Goal: Check status: Check status

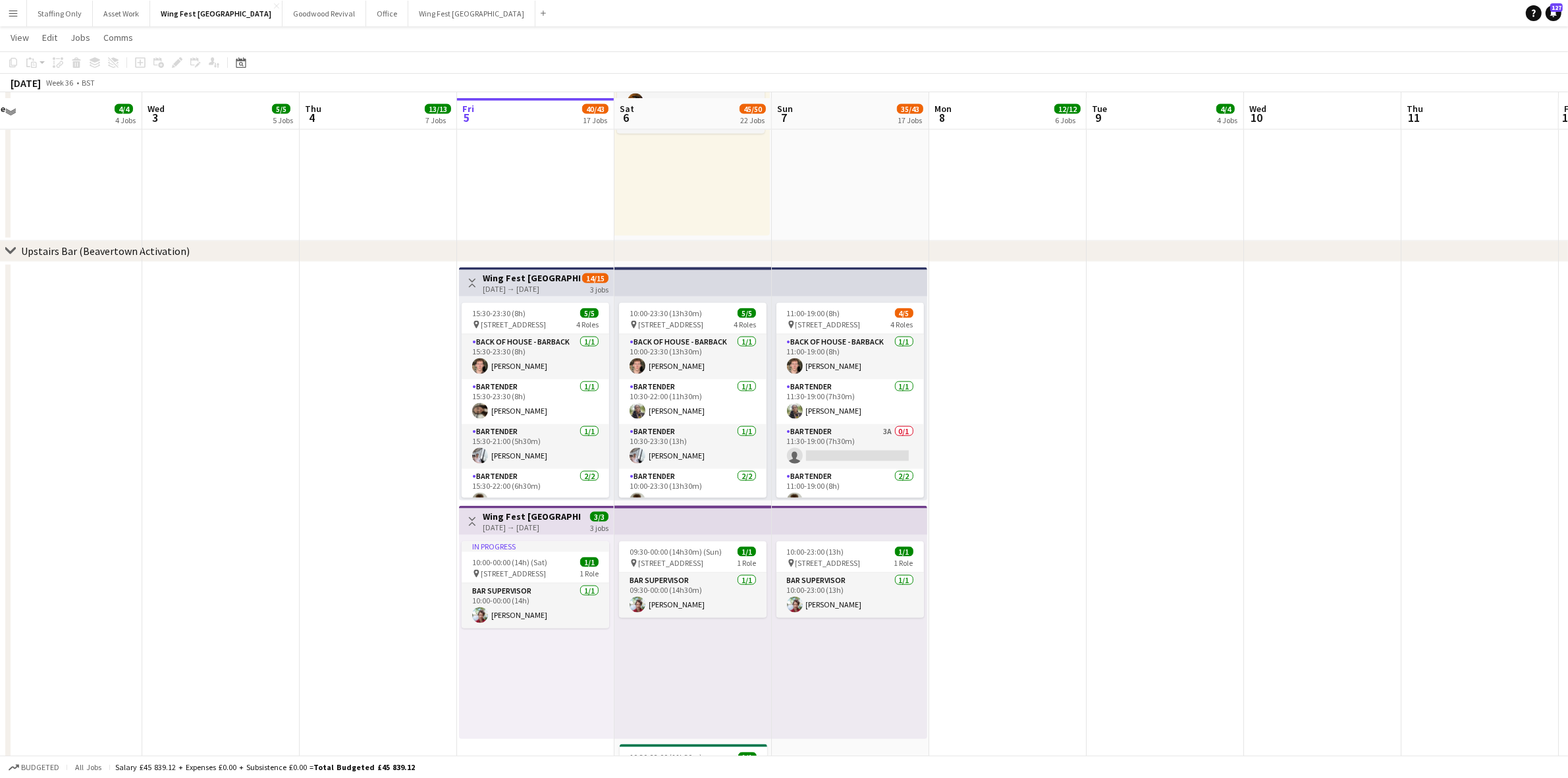
scroll to position [2347, 0]
click at [0, 15] on button "Menu" at bounding box center [13, 13] width 26 height 26
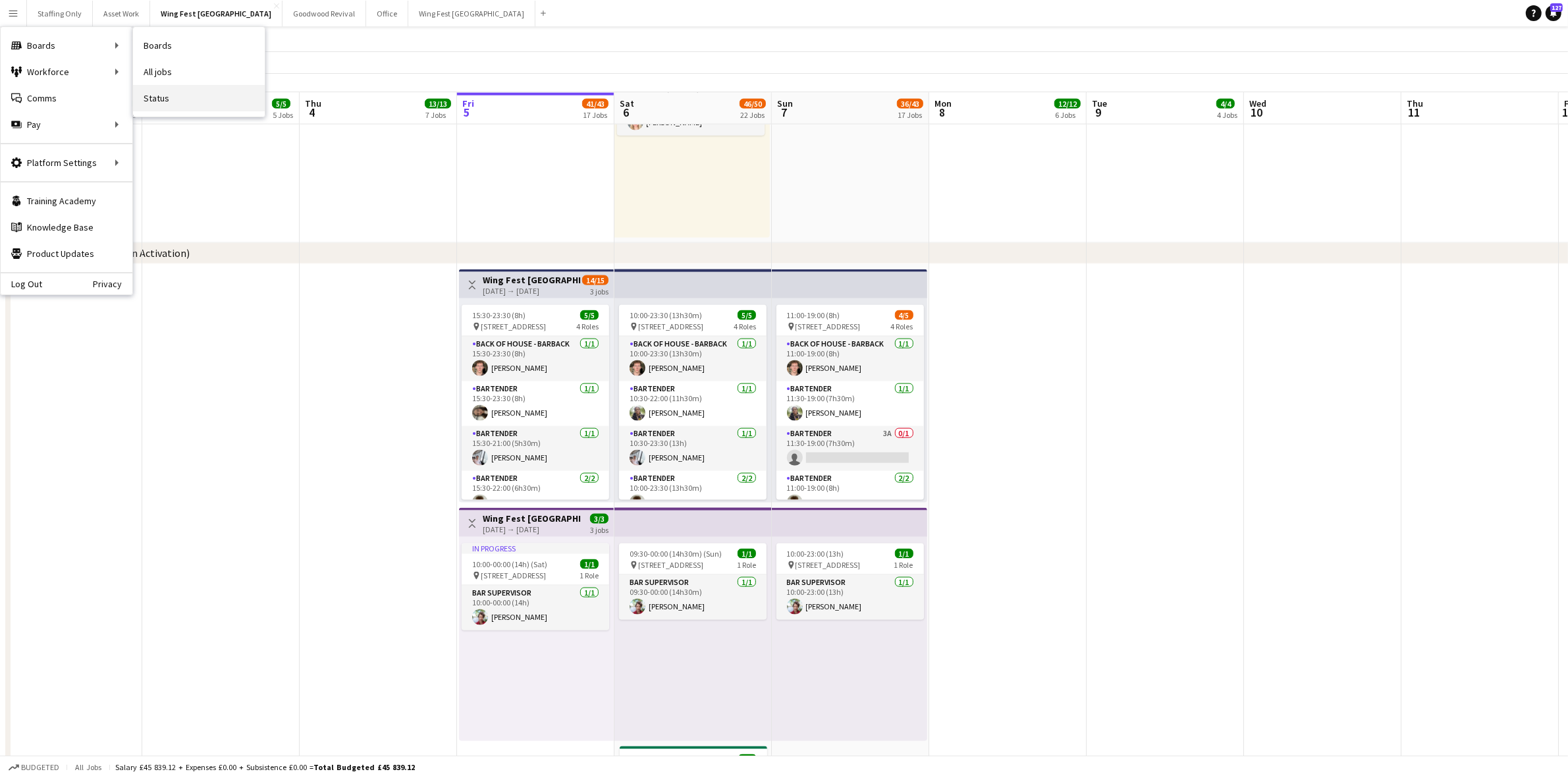
click at [170, 97] on link "Status" at bounding box center [198, 98] width 131 height 26
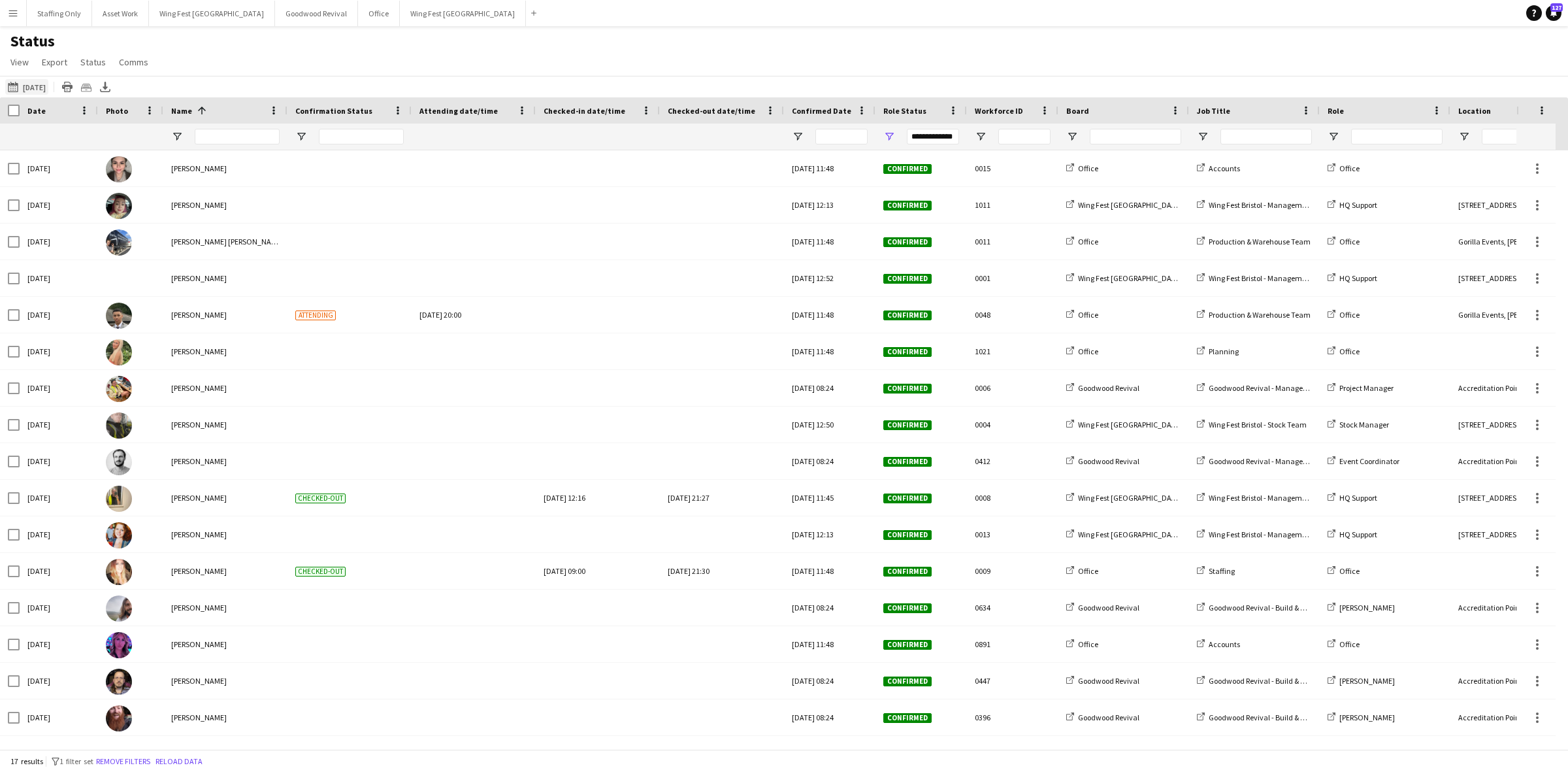
click at [43, 80] on button "[DATE] to [DATE] [DATE]" at bounding box center [27, 87] width 43 height 16
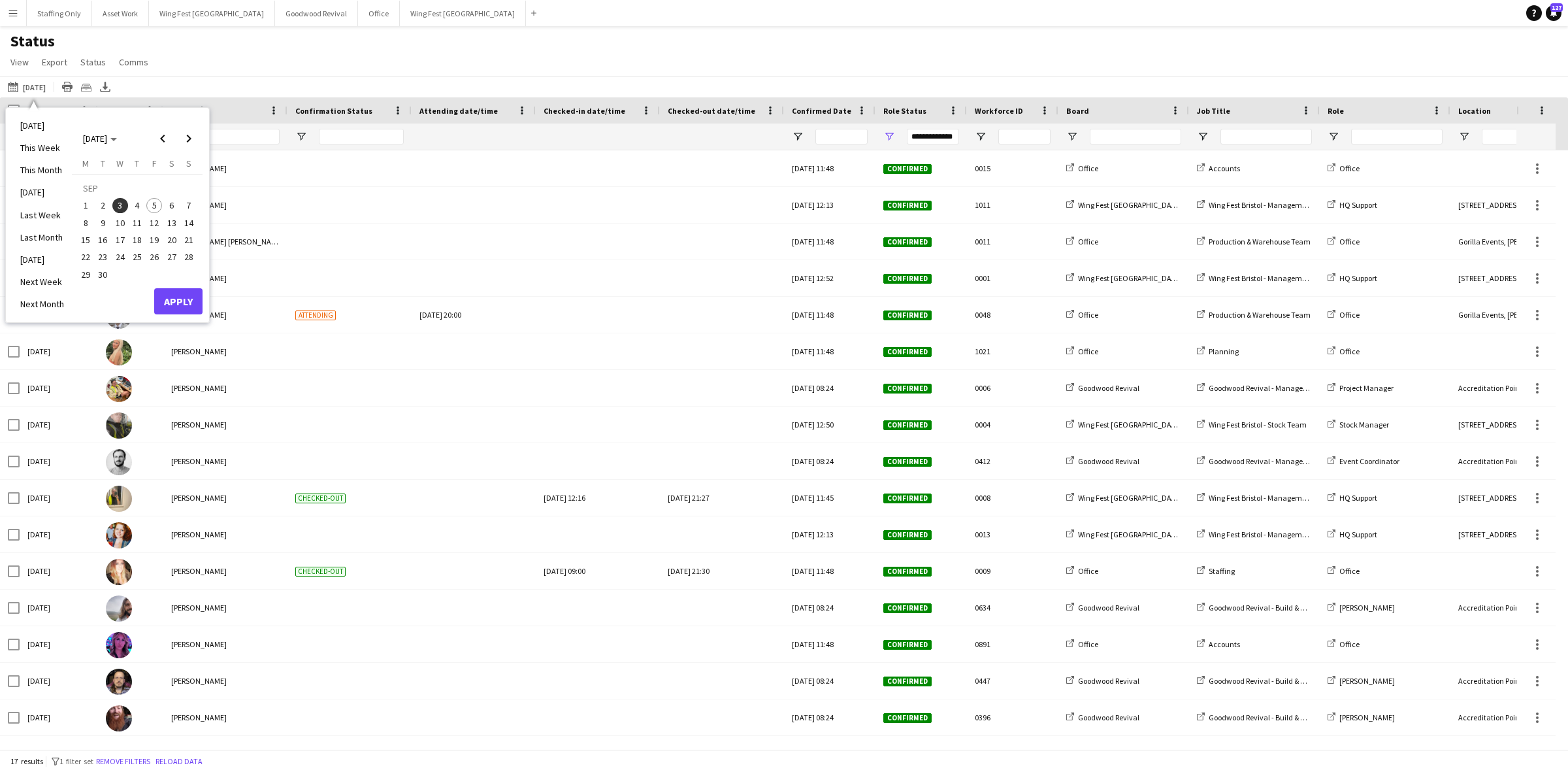
click at [154, 207] on span "5" at bounding box center [154, 206] width 16 height 16
click at [173, 302] on button "Apply" at bounding box center [178, 301] width 49 height 26
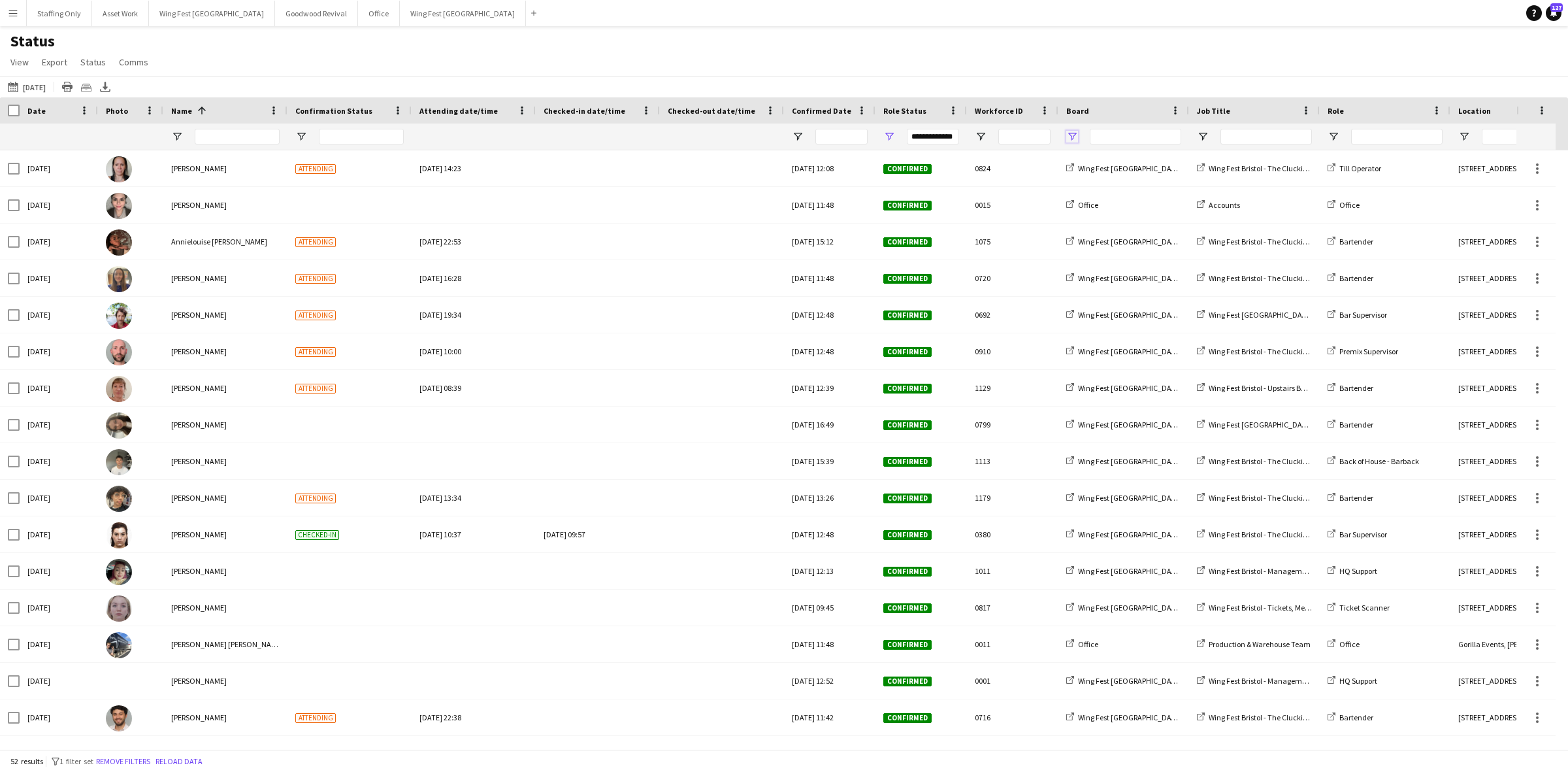
click at [1072, 136] on span "Open Filter Menu" at bounding box center [1072, 136] width 12 height 12
type input "***"
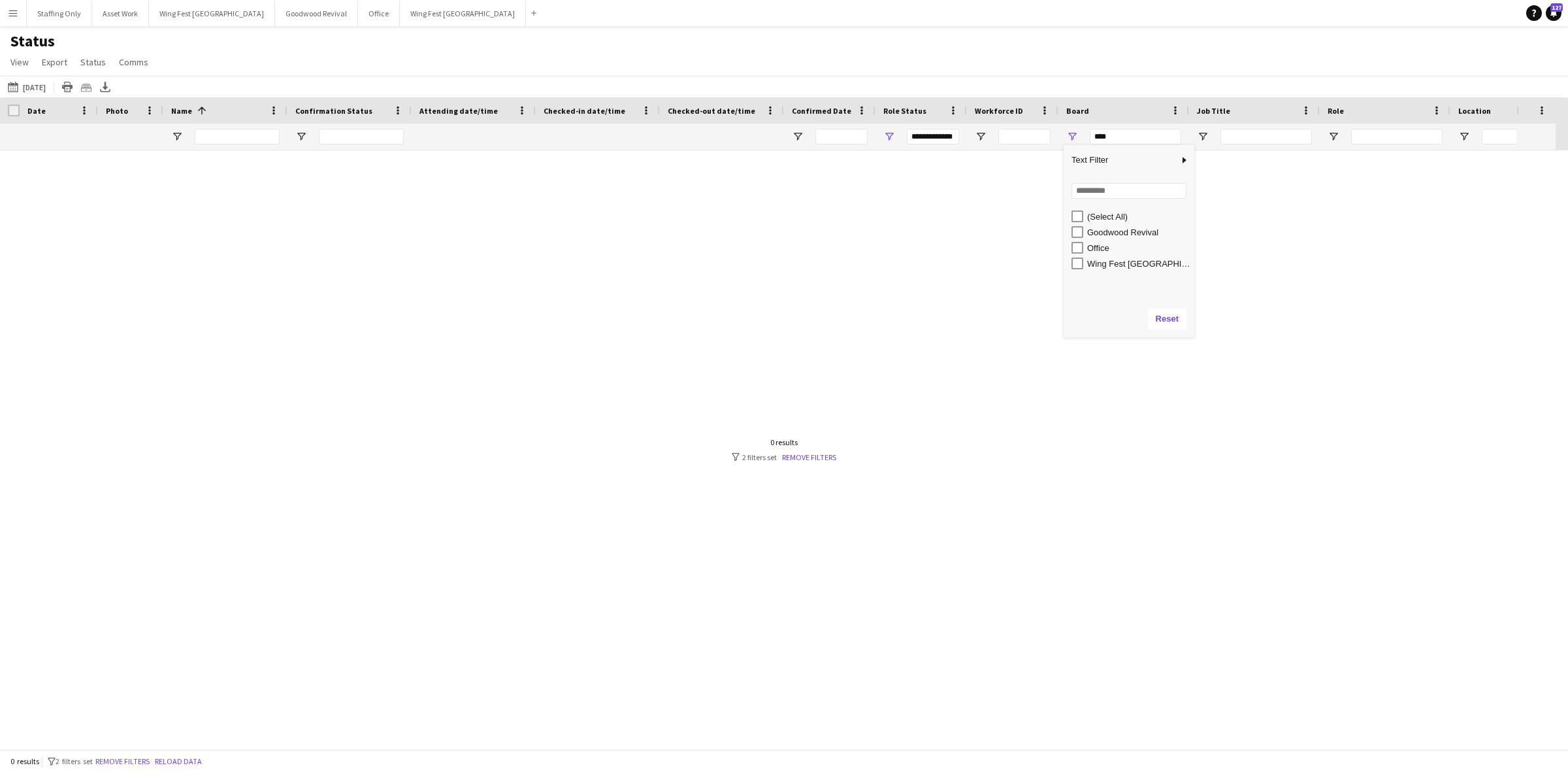
type input "***"
type input "**********"
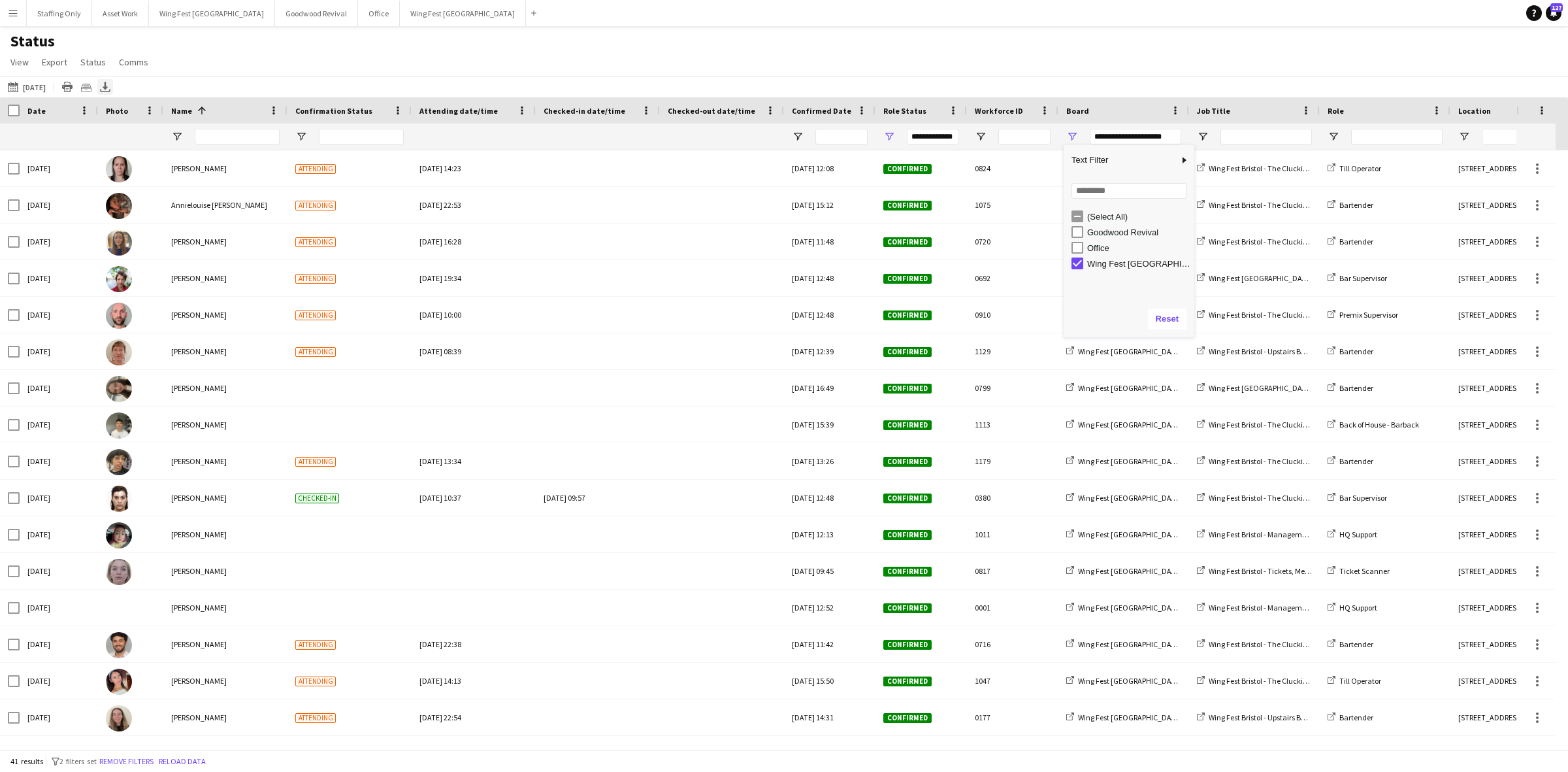
click at [106, 84] on icon "Export XLSX" at bounding box center [105, 87] width 10 height 10
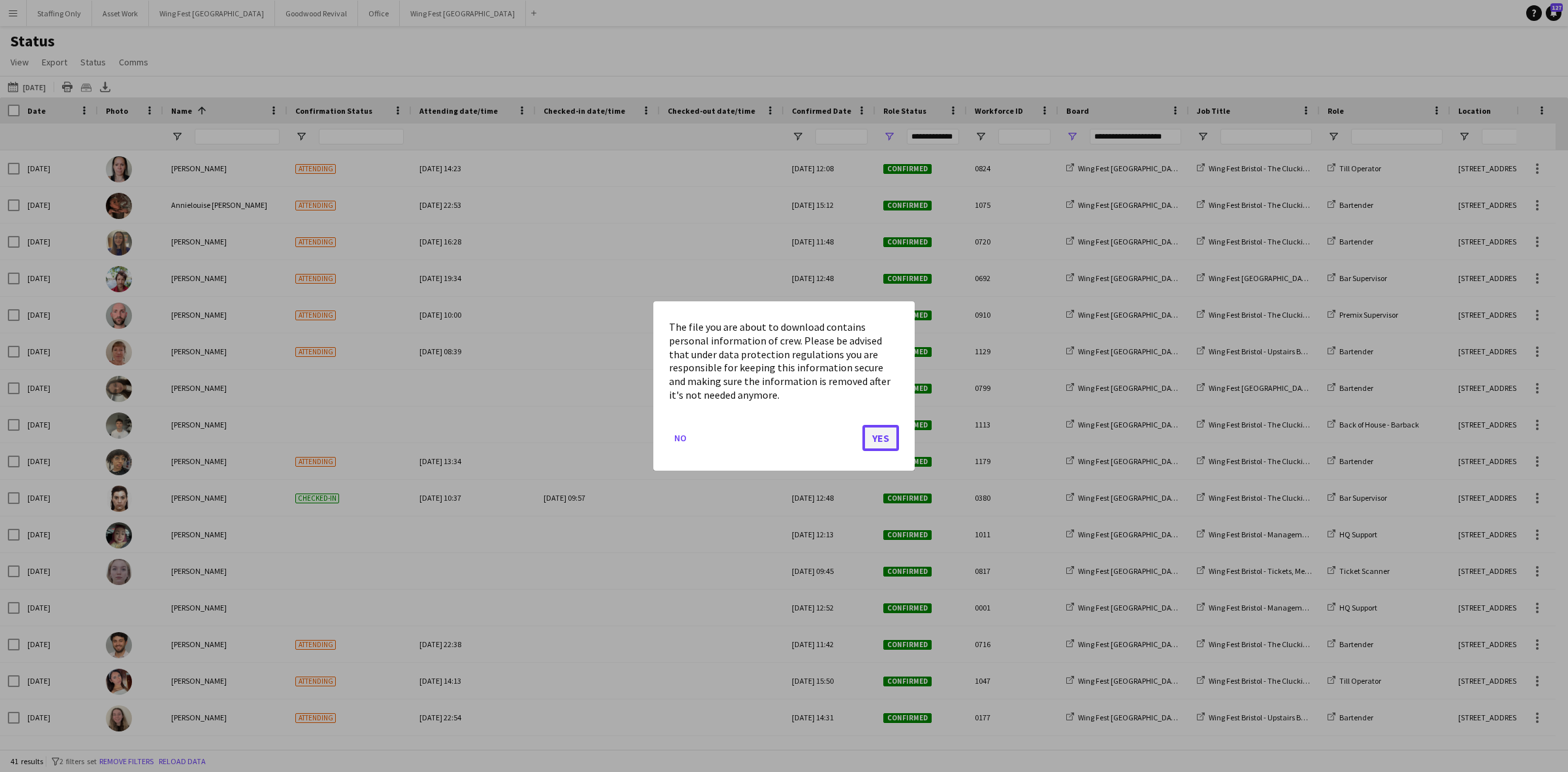
click at [876, 436] on button "Yes" at bounding box center [881, 438] width 37 height 26
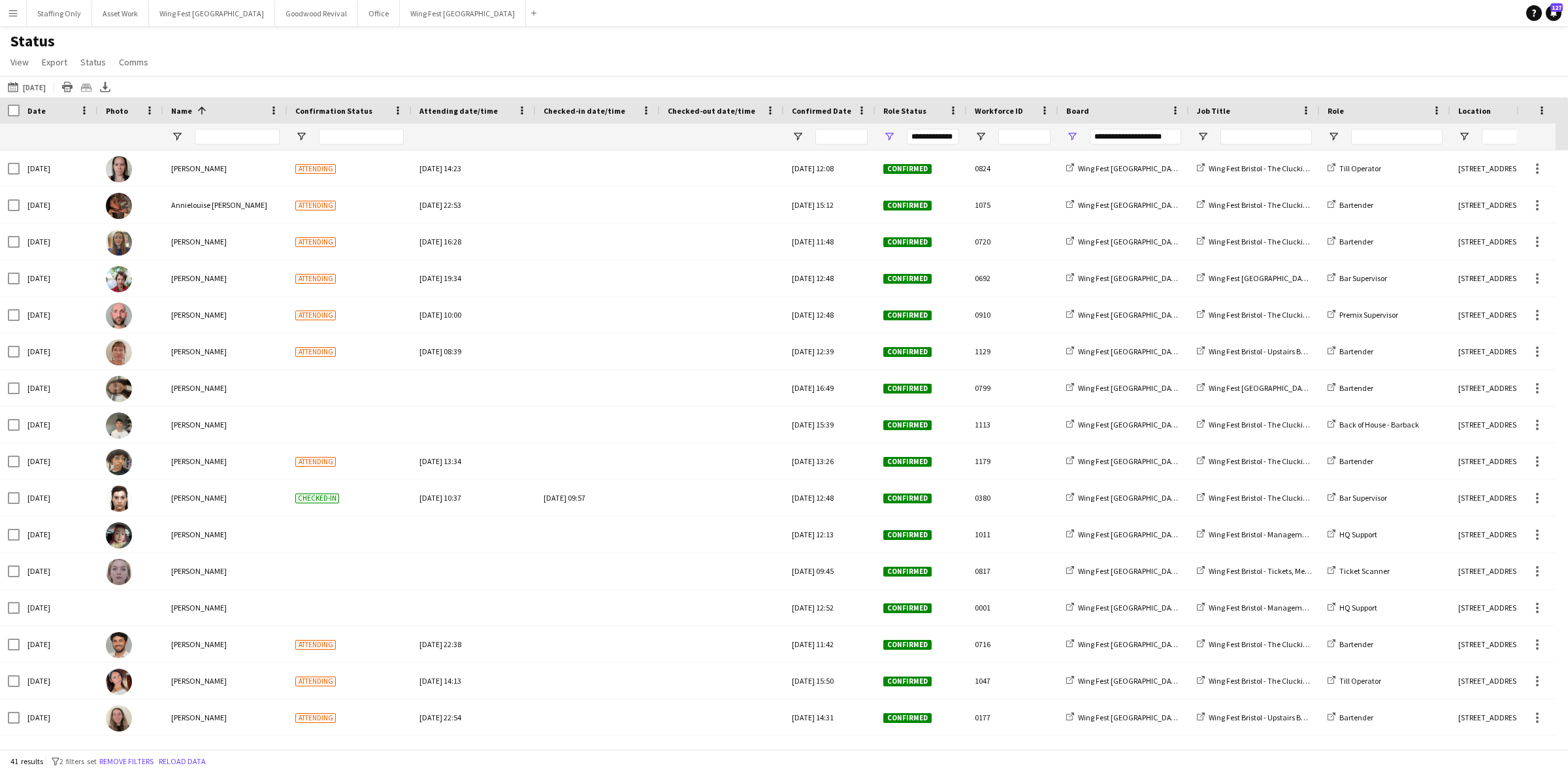
click at [3, 14] on button "Menu" at bounding box center [13, 13] width 26 height 26
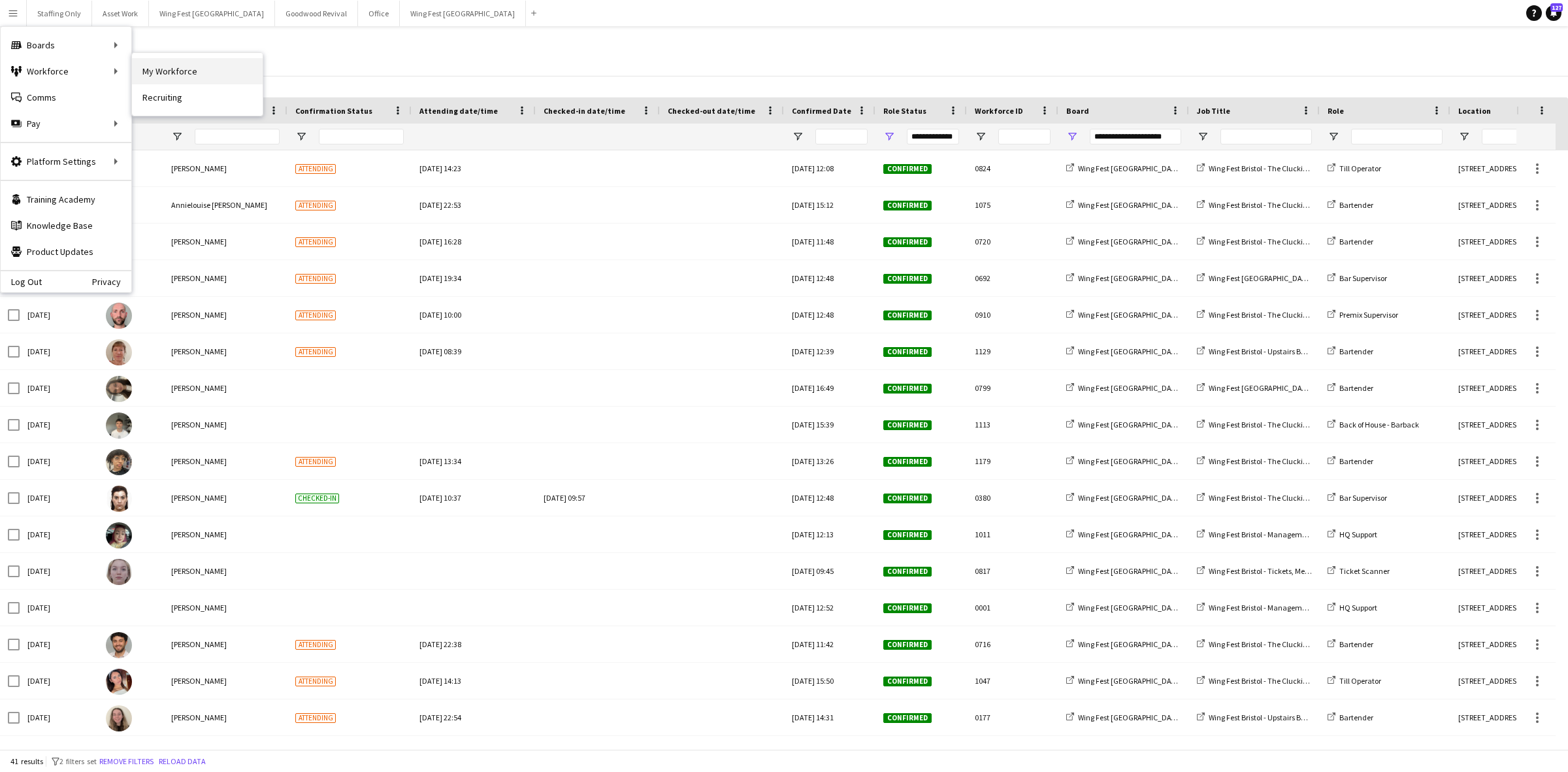
click at [211, 77] on link "My Workforce" at bounding box center [197, 71] width 131 height 26
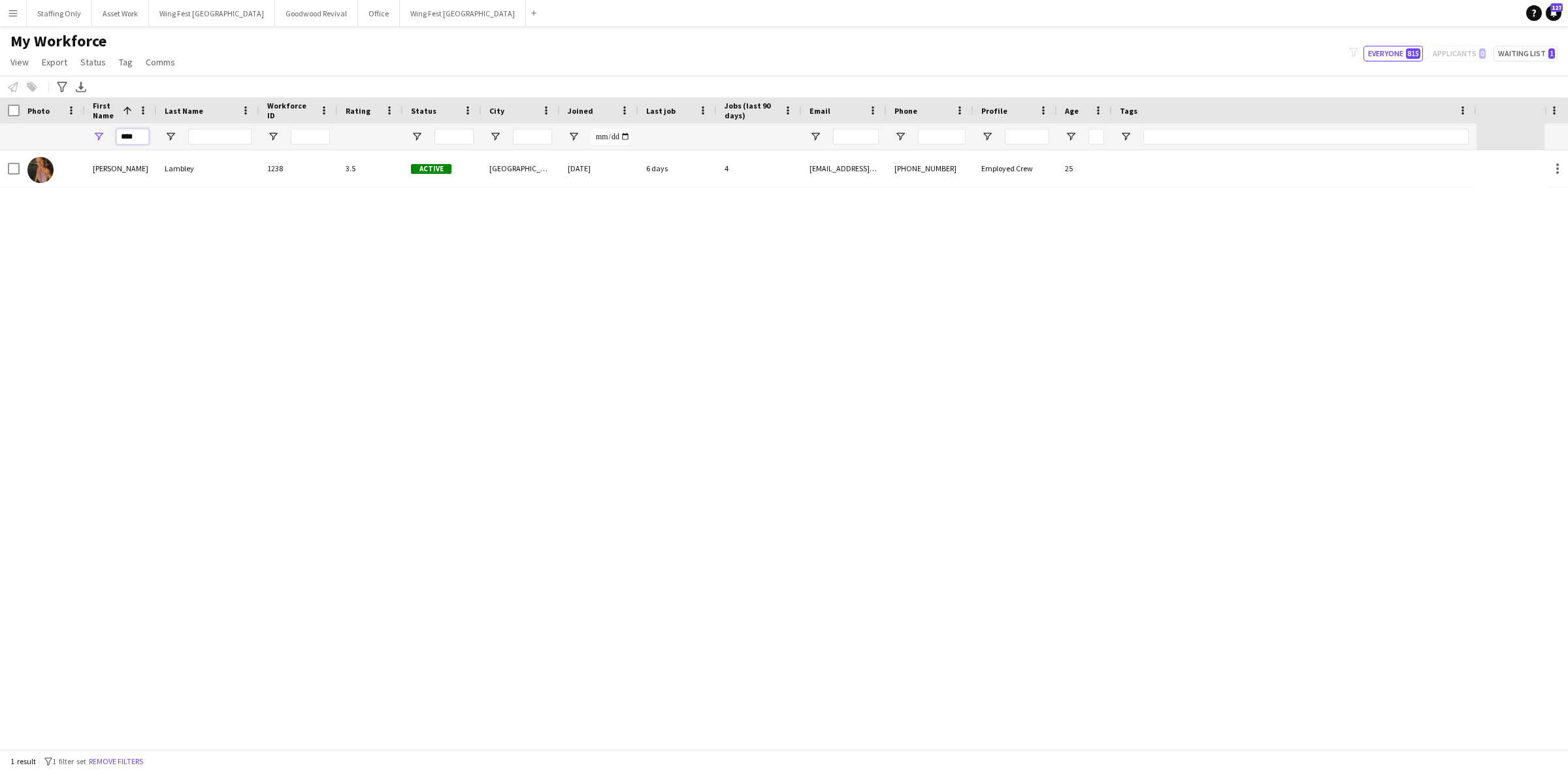
drag, startPoint x: 145, startPoint y: 136, endPoint x: 93, endPoint y: 132, distance: 52.2
click at [89, 136] on div "****" at bounding box center [121, 136] width 72 height 26
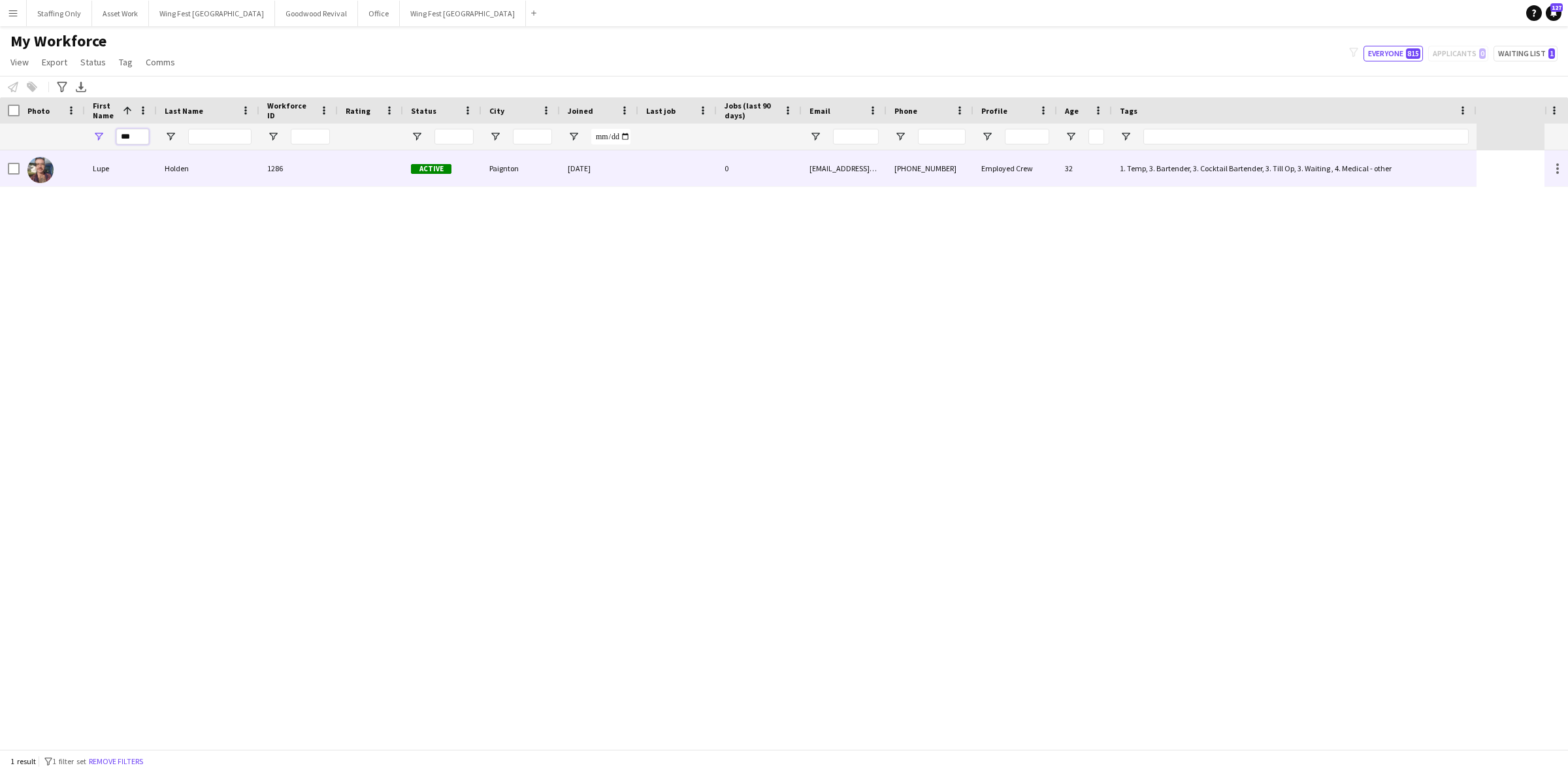
type input "***"
click at [115, 171] on div "Lupe" at bounding box center [121, 168] width 72 height 36
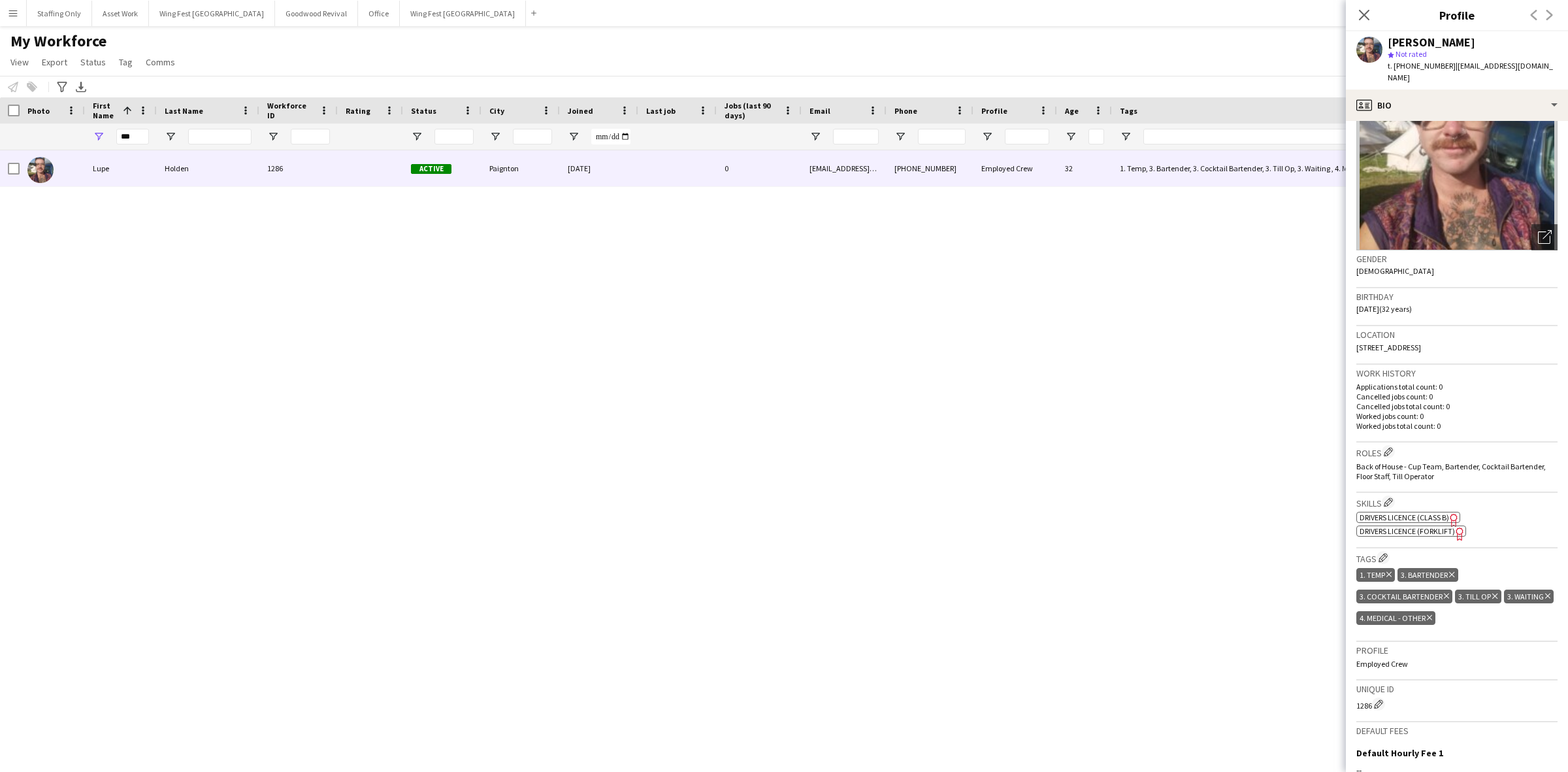
scroll to position [82, 0]
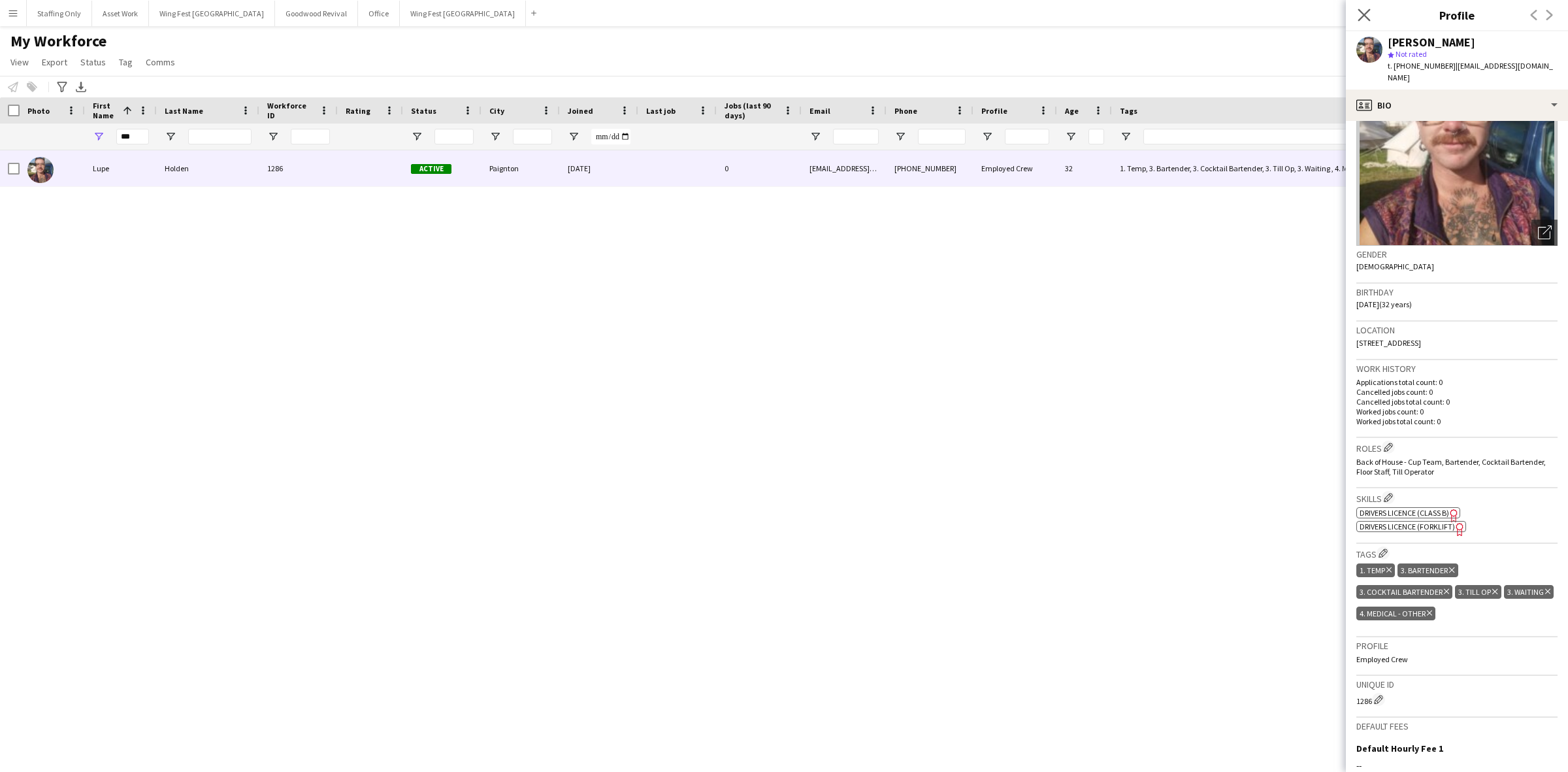
drag, startPoint x: 1363, startPoint y: 18, endPoint x: 1357, endPoint y: 20, distance: 6.3
click at [1363, 18] on icon "Close pop-in" at bounding box center [1364, 14] width 12 height 12
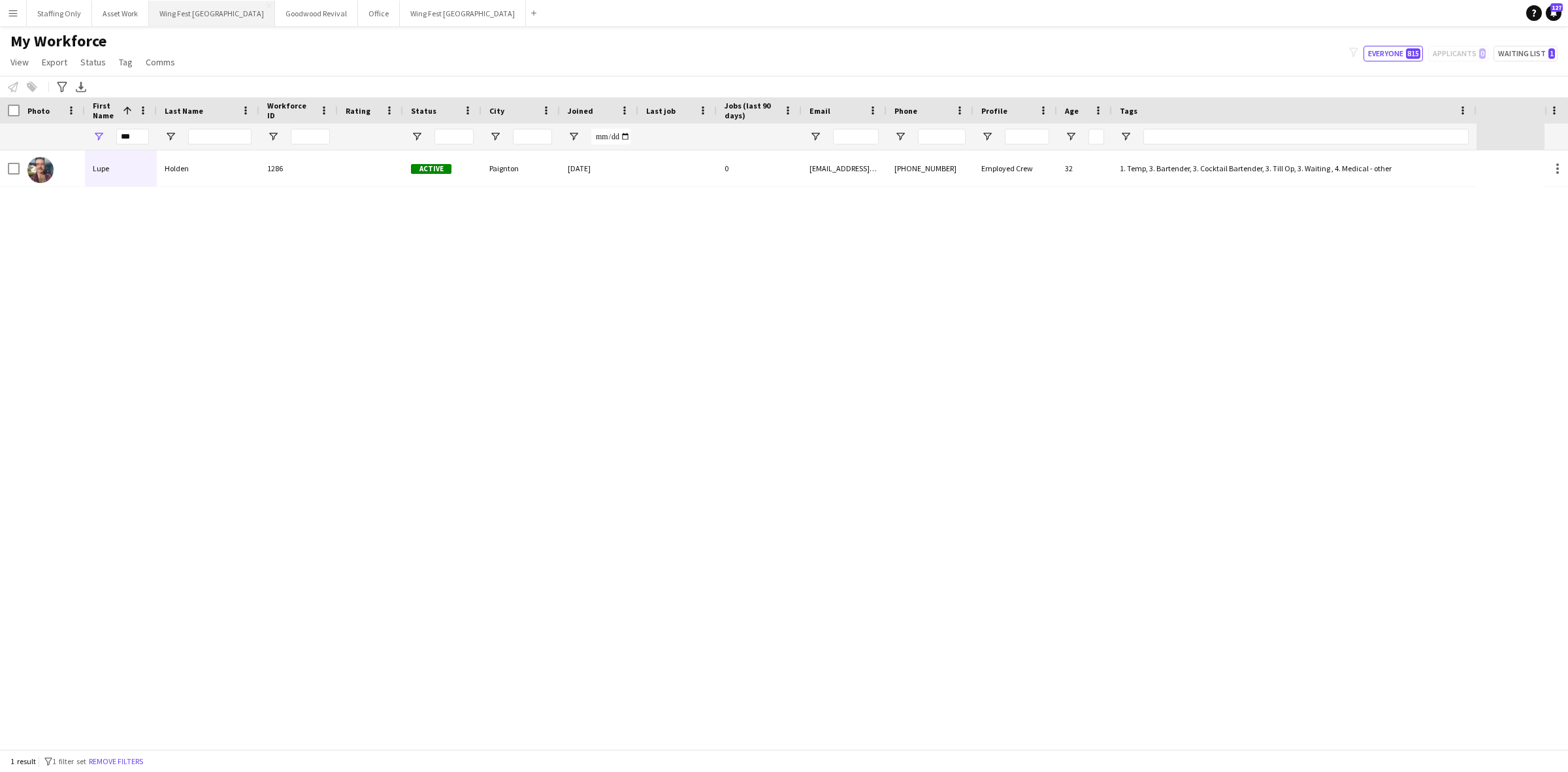
click at [191, 14] on button "Wing Fest Bristol Close" at bounding box center [212, 13] width 126 height 26
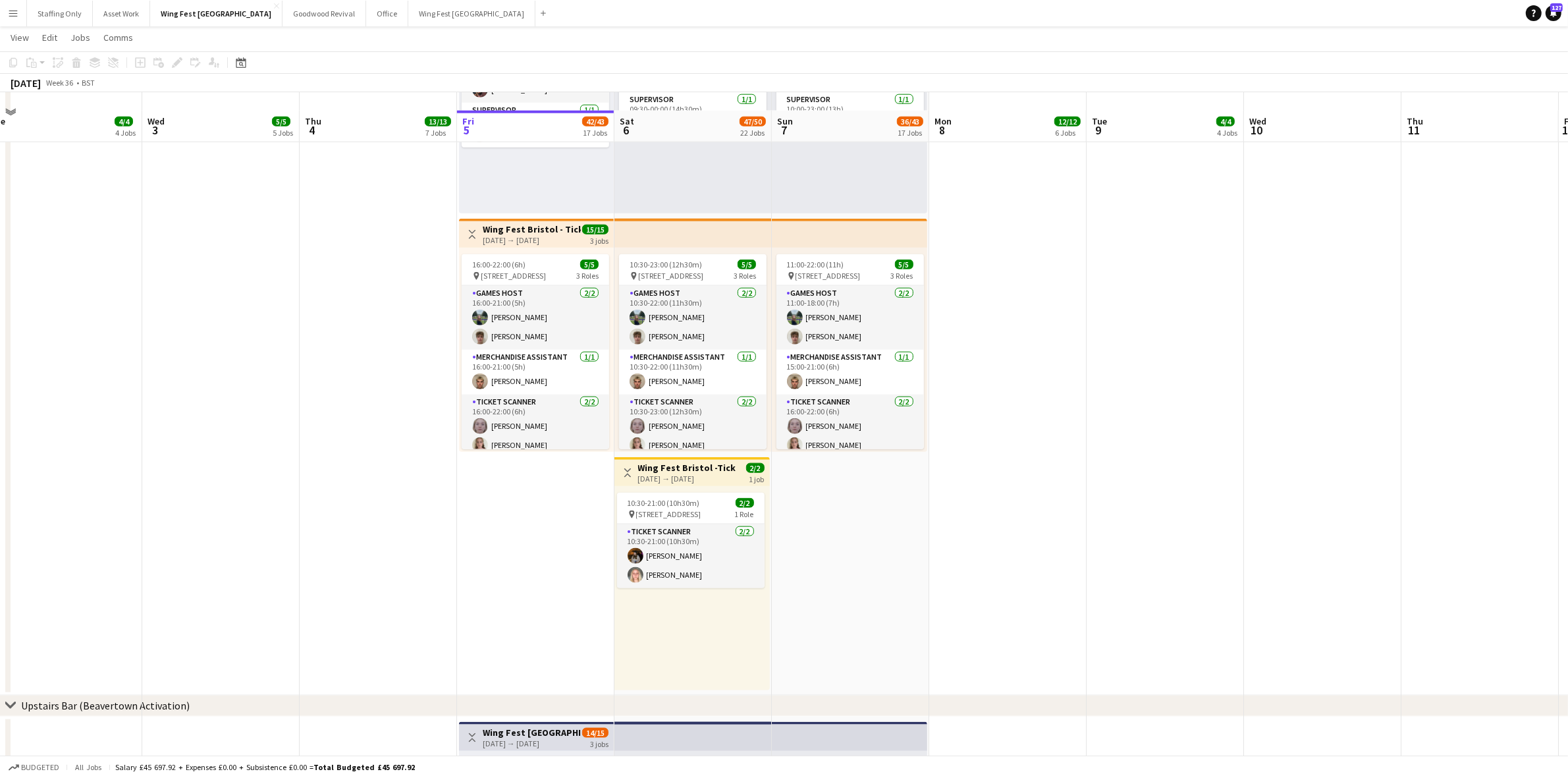
scroll to position [1894, 0]
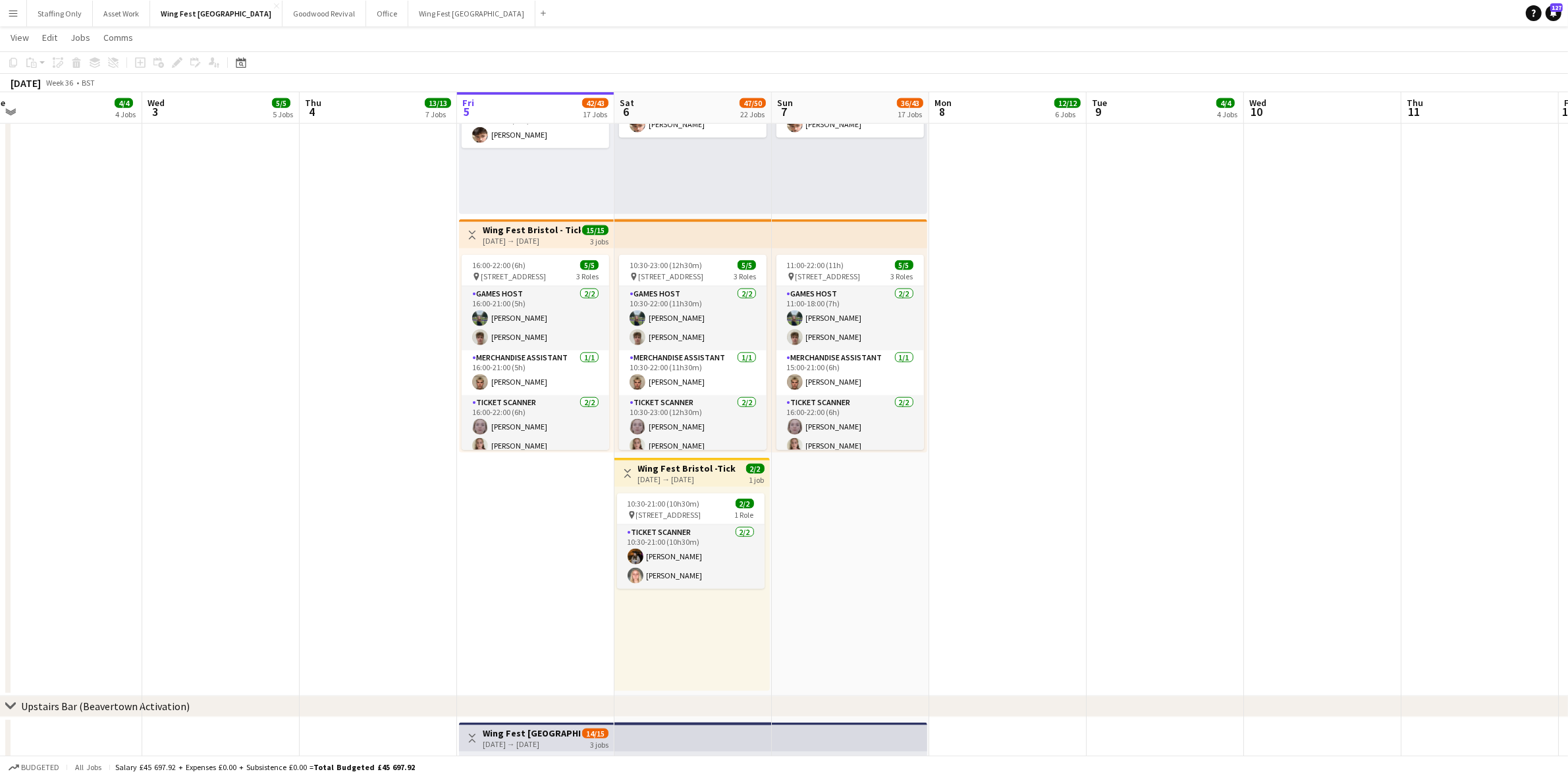
drag, startPoint x: 535, startPoint y: 383, endPoint x: 1152, endPoint y: 350, distance: 617.9
click at [535, 383] on app-card-role "Merchandise Assistant [DATE] 16:00-21:00 (5h) [PERSON_NAME]" at bounding box center [535, 373] width 147 height 45
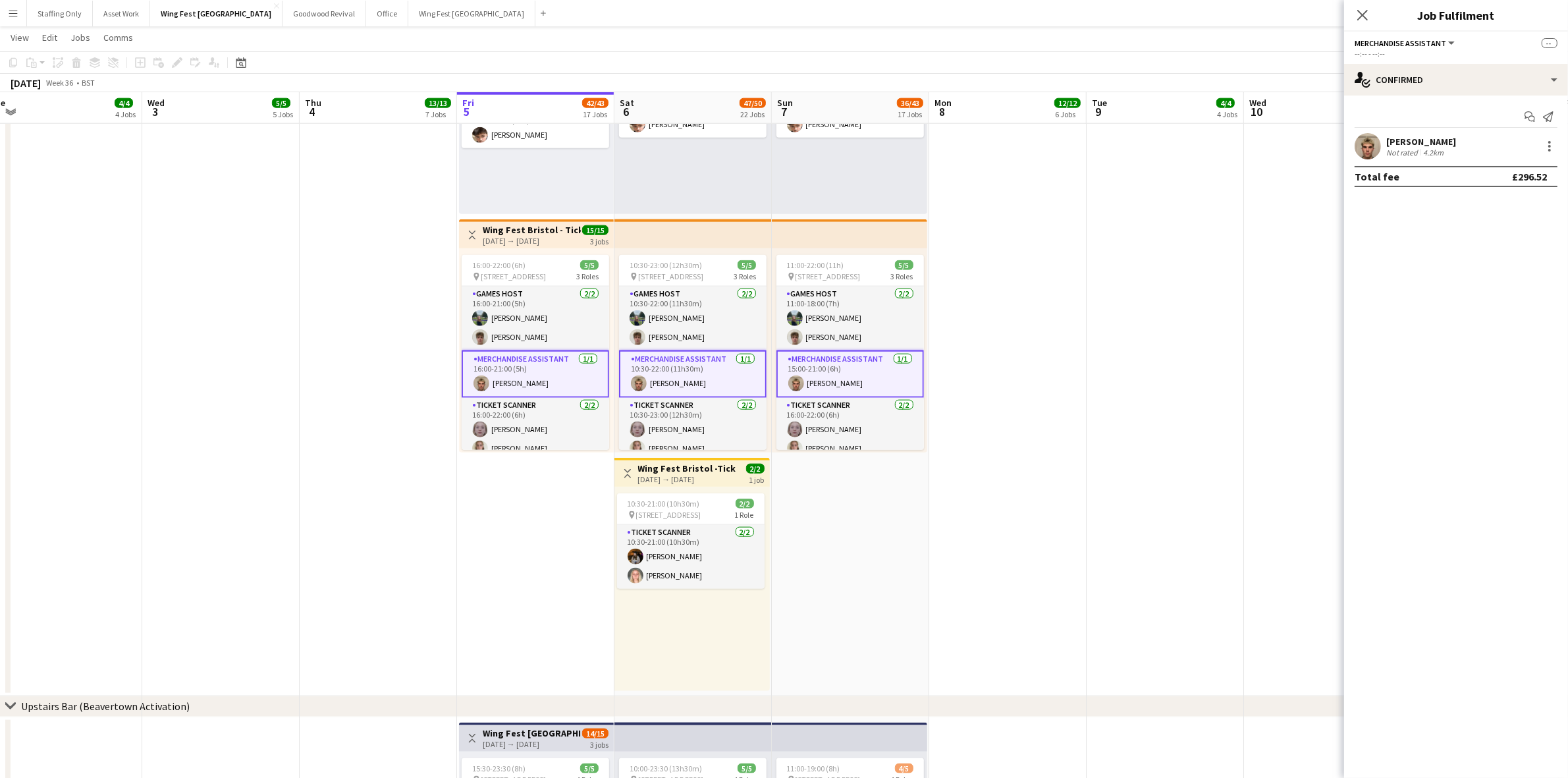
click at [1364, 150] on app-user-avatar at bounding box center [1368, 146] width 26 height 26
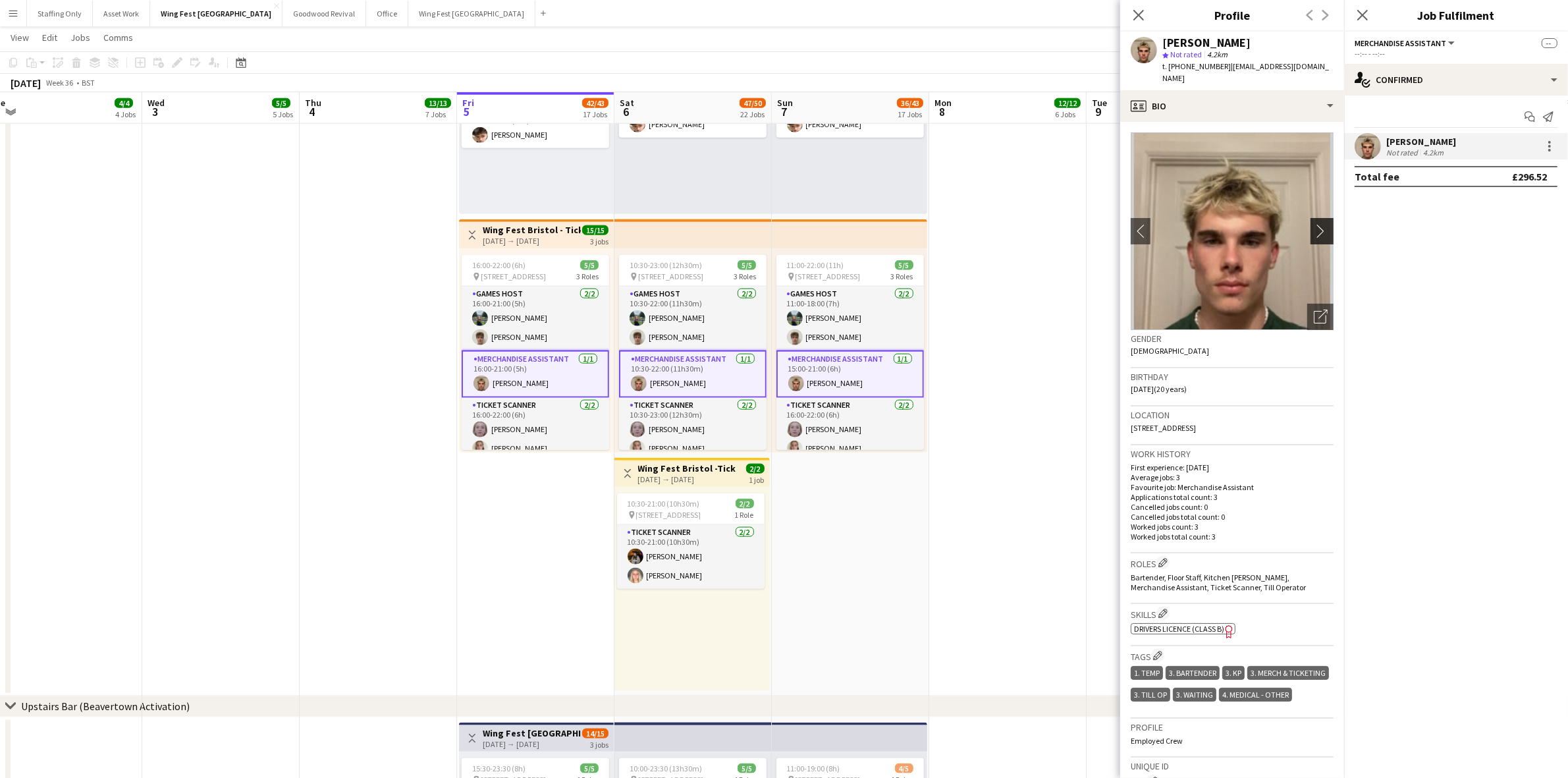
click at [1314, 225] on app-icon "chevron-right" at bounding box center [1324, 231] width 20 height 14
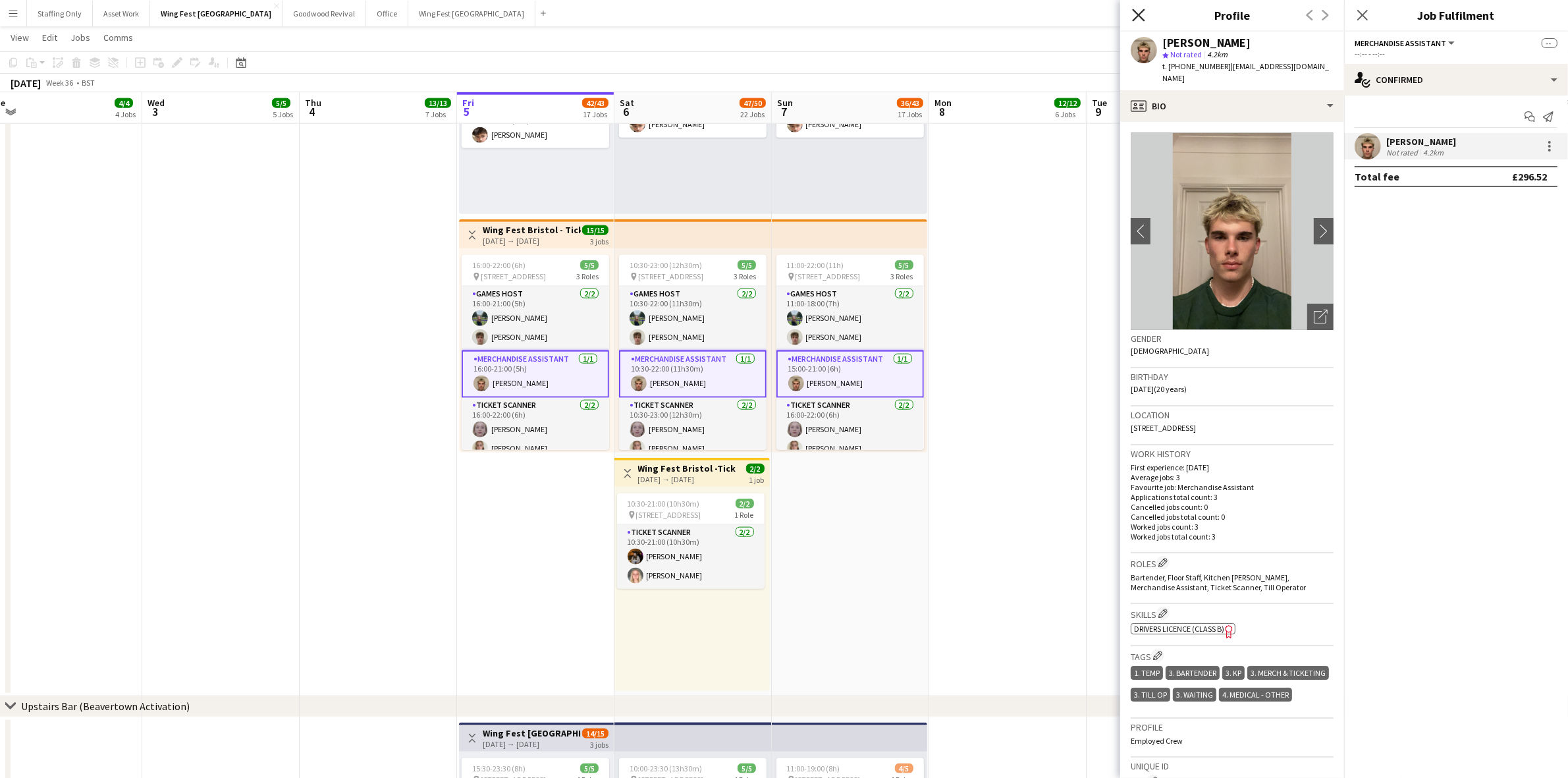
click at [1137, 15] on icon at bounding box center [1138, 15] width 13 height 13
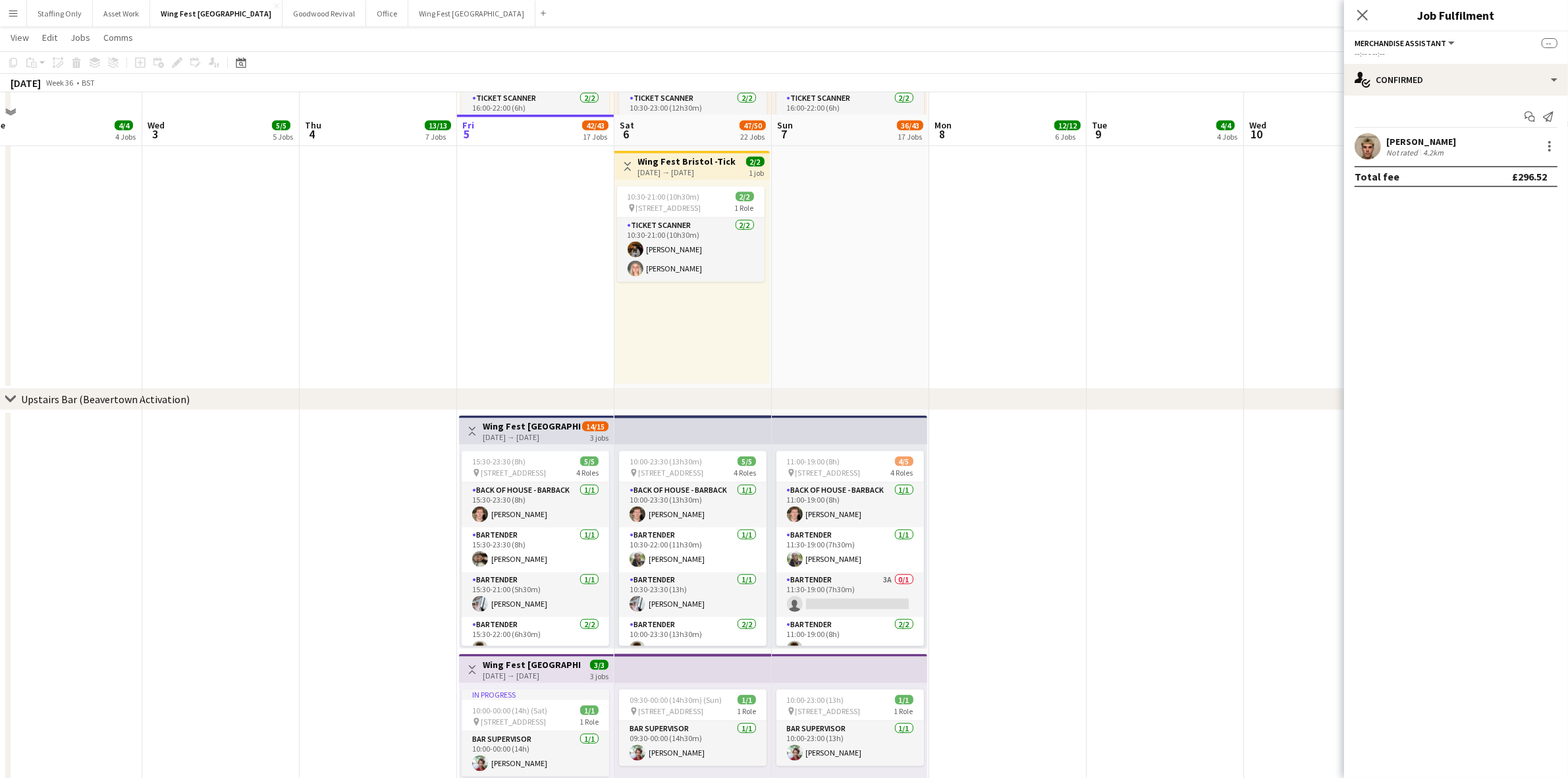
scroll to position [2223, 0]
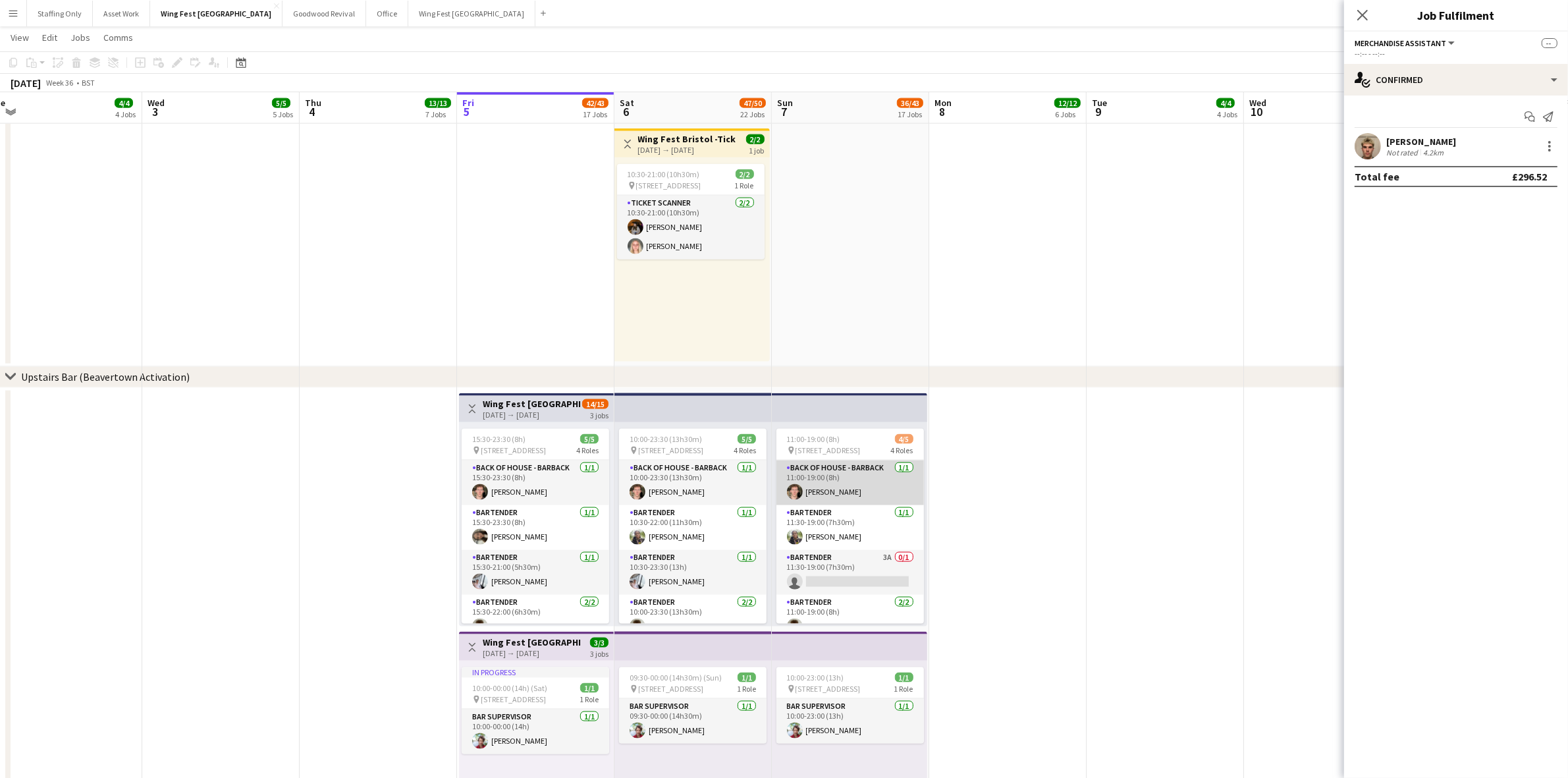
click at [792, 489] on app-user-avatar at bounding box center [795, 492] width 16 height 16
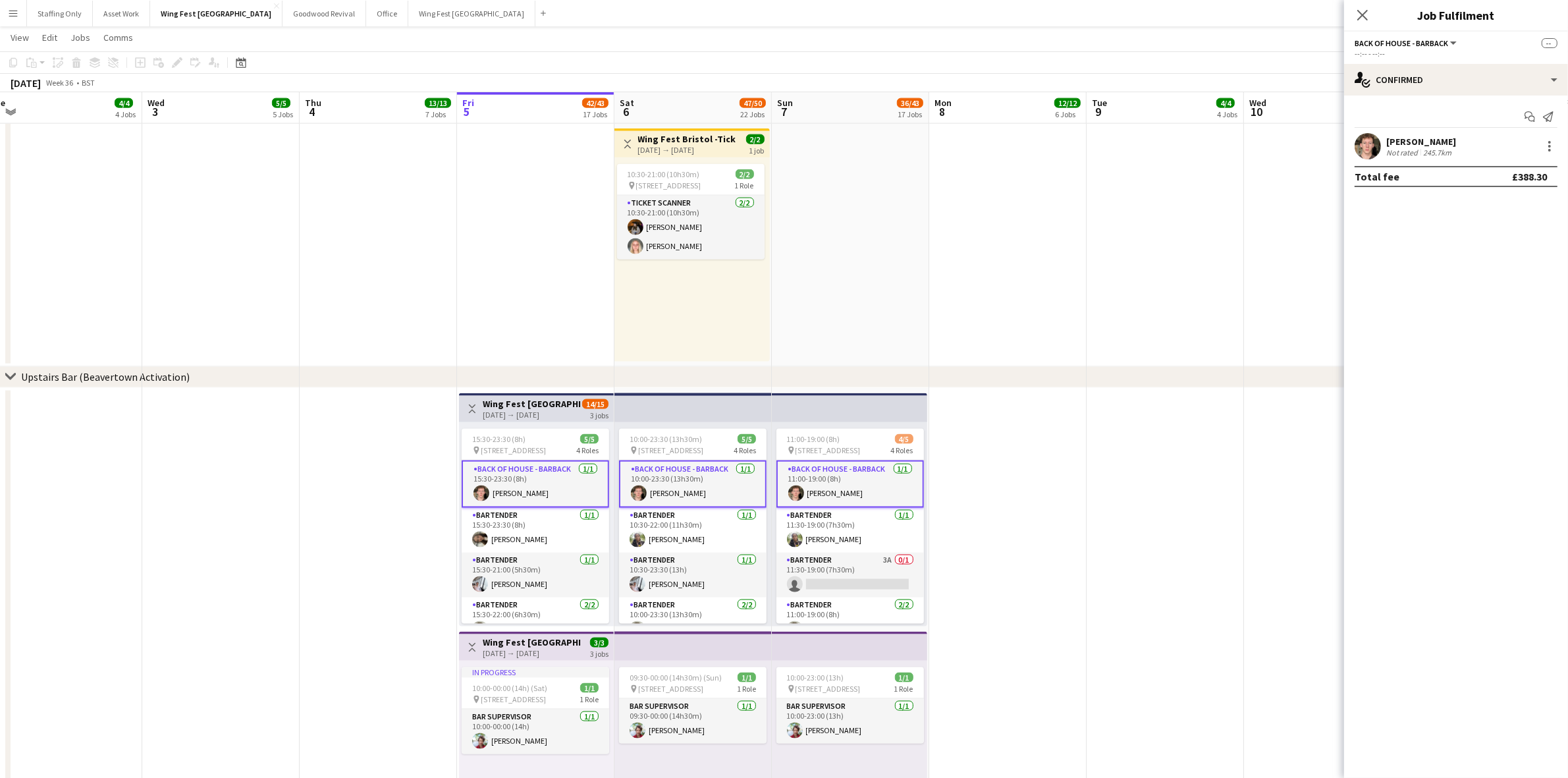
click at [1368, 143] on app-user-avatar at bounding box center [1368, 146] width 26 height 26
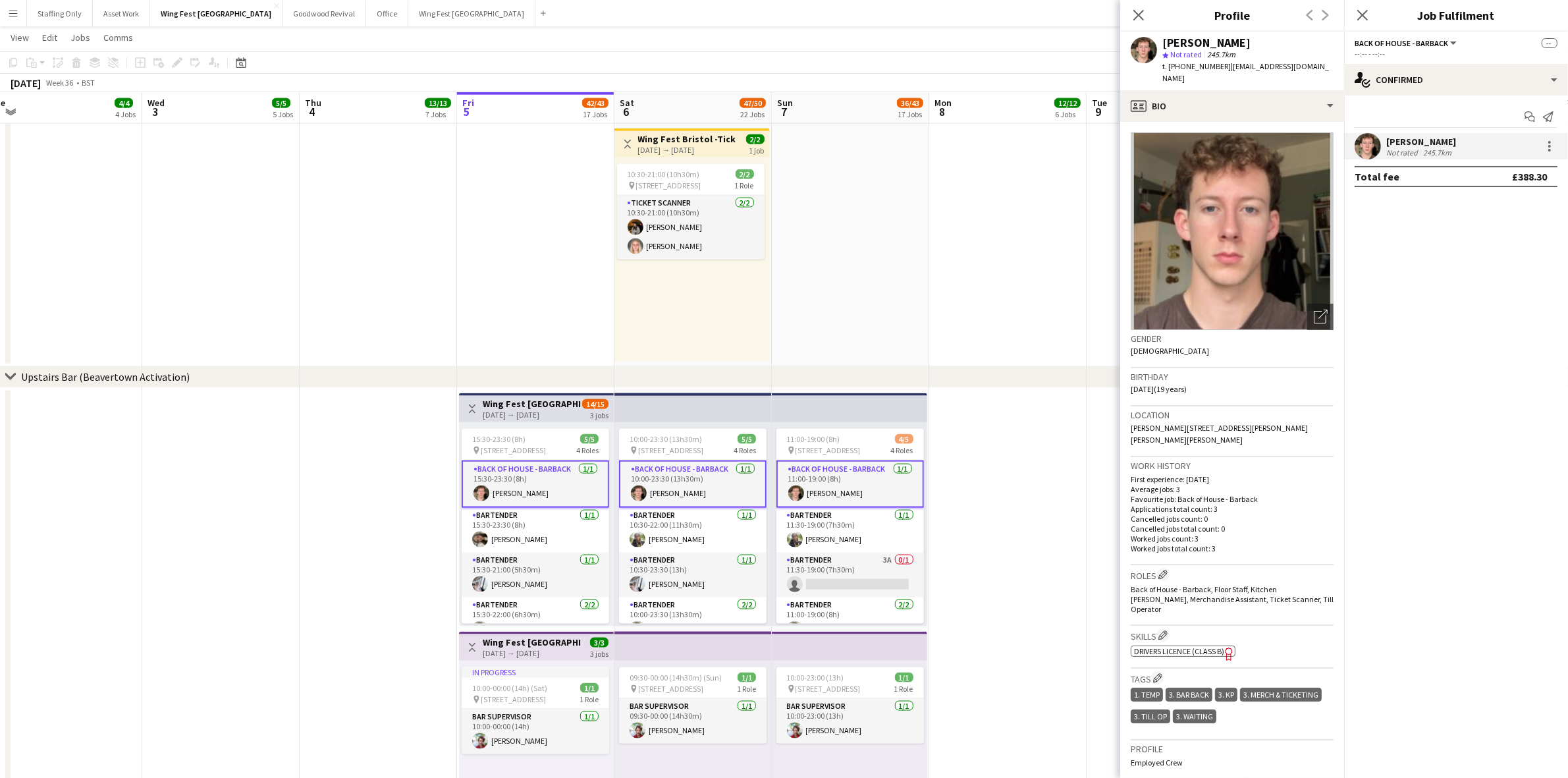
click at [1363, 5] on div "Close pop-in" at bounding box center [1363, 15] width 37 height 30
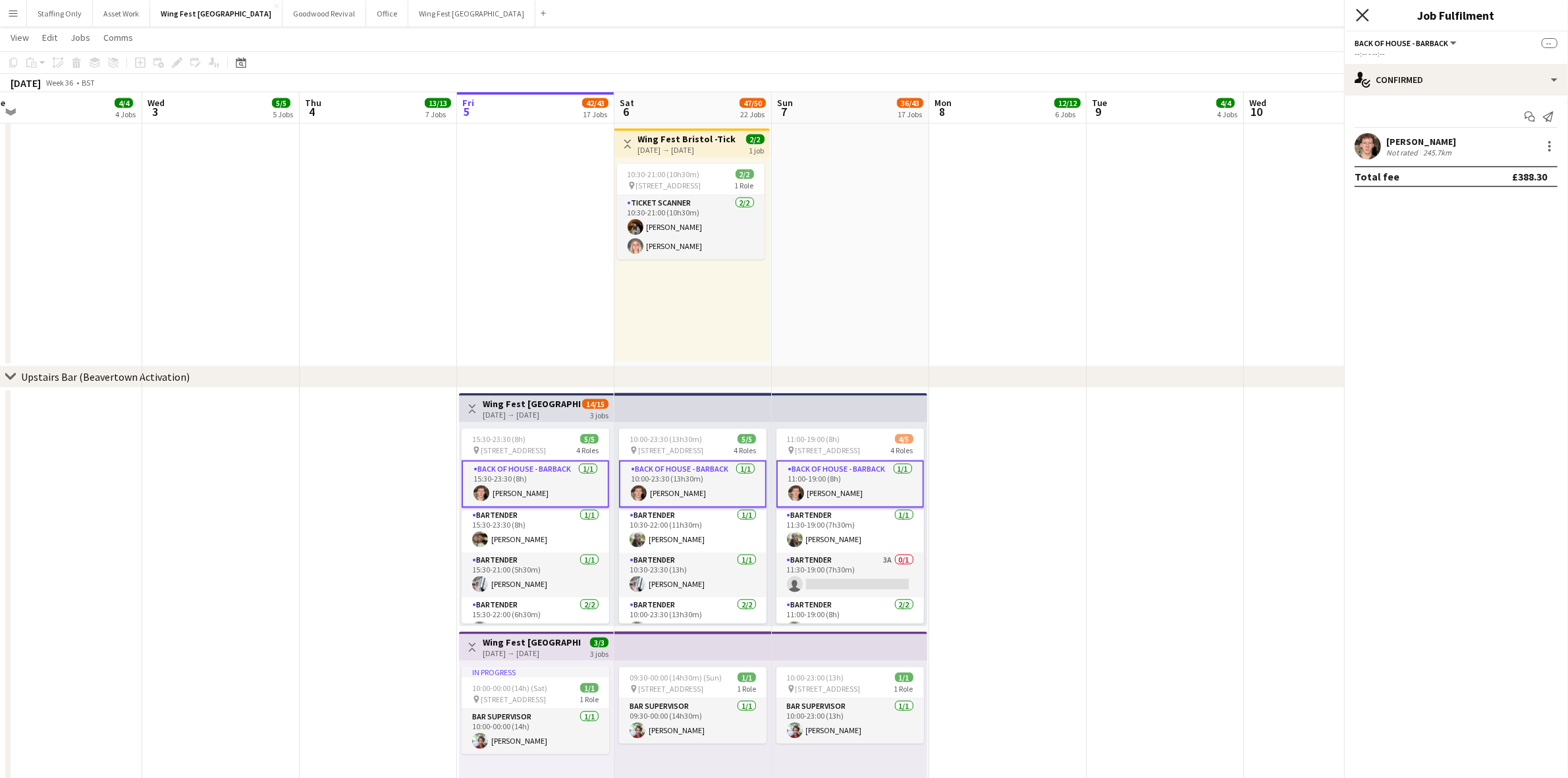
click at [1363, 11] on icon "Close pop-in" at bounding box center [1362, 15] width 13 height 13
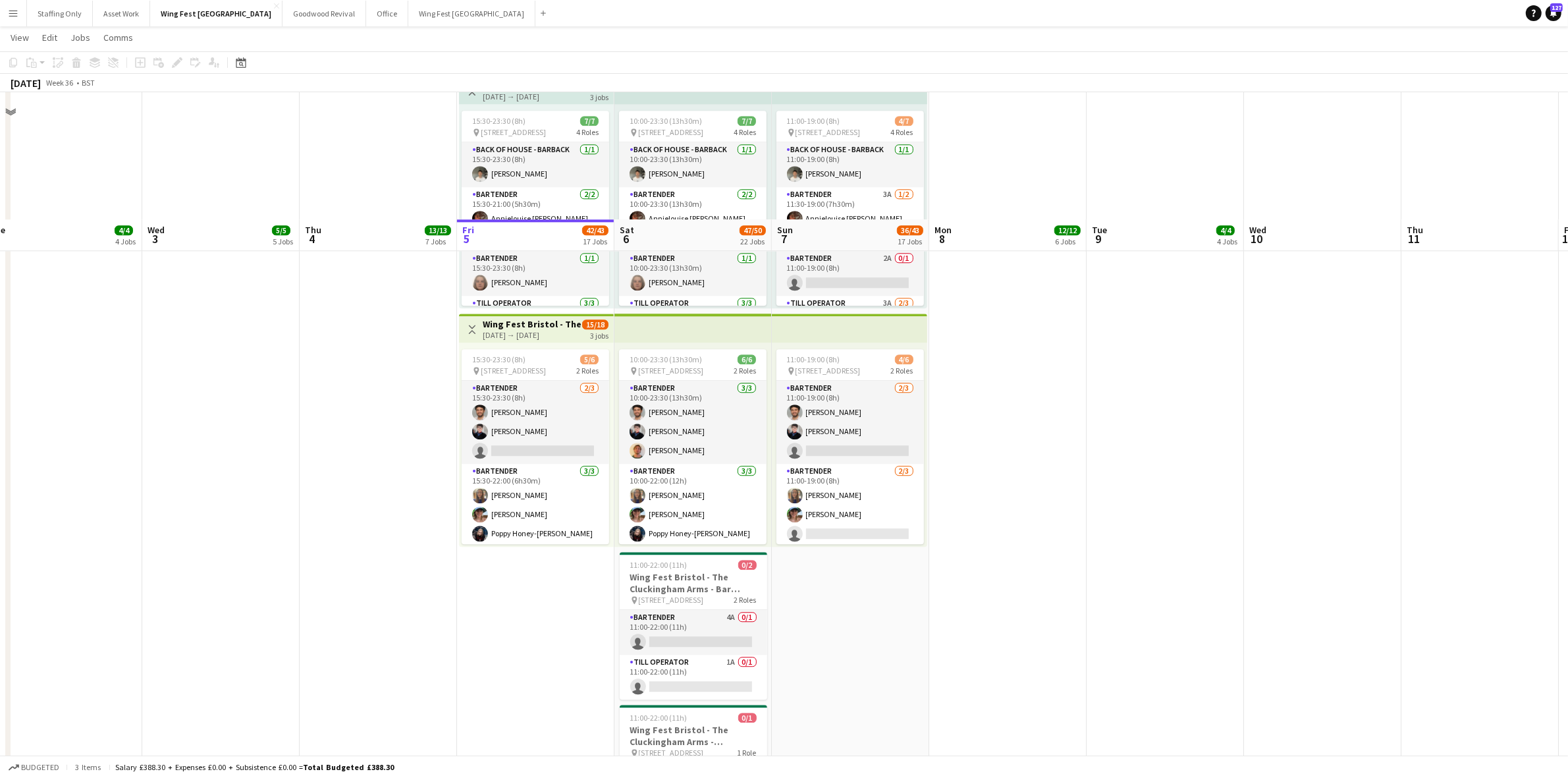
scroll to position [4186, 0]
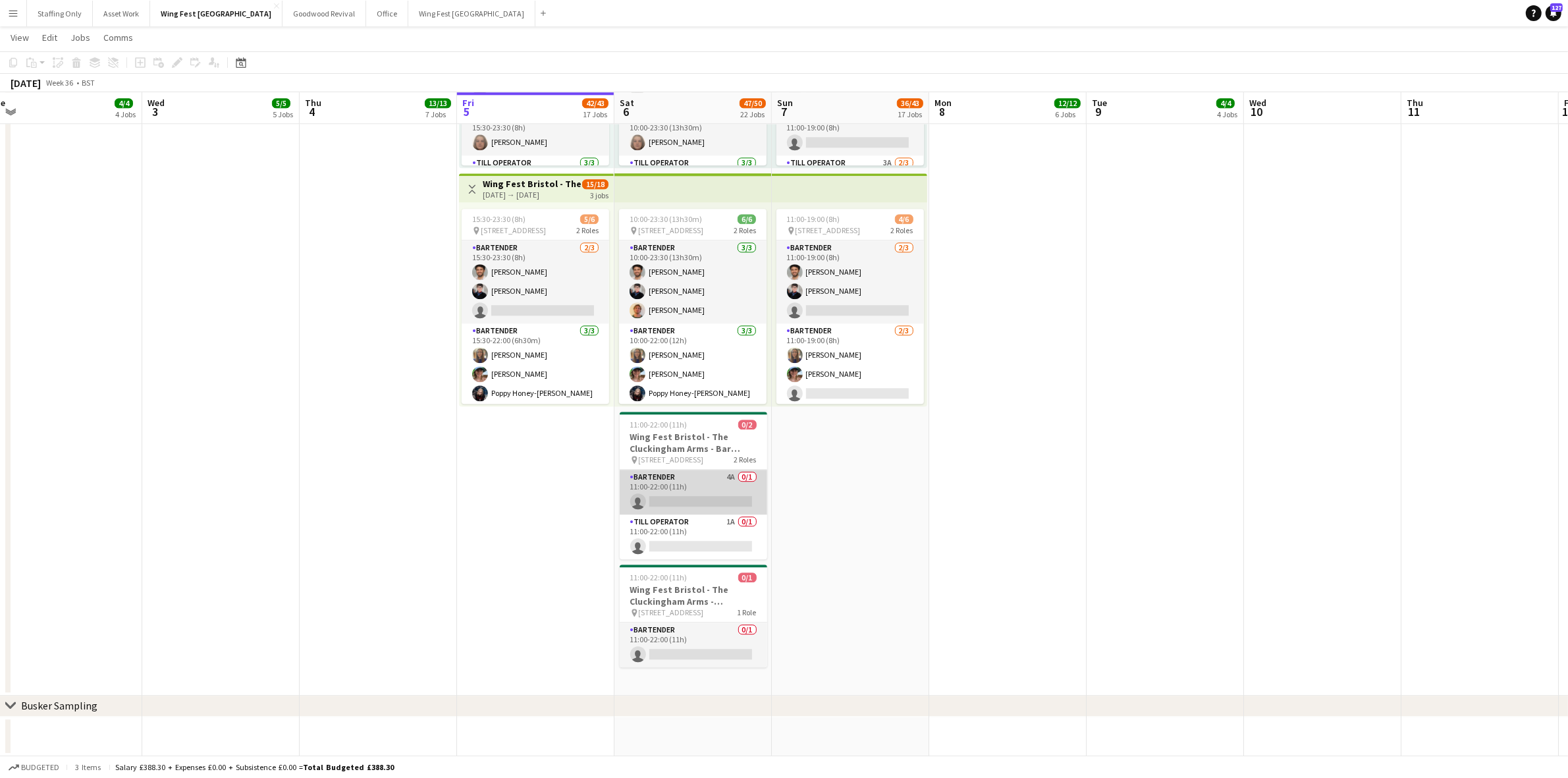
click at [709, 479] on app-card-role "Bartender 4A 0/1 11:00-22:00 (11h) single-neutral-actions" at bounding box center [693, 492] width 147 height 45
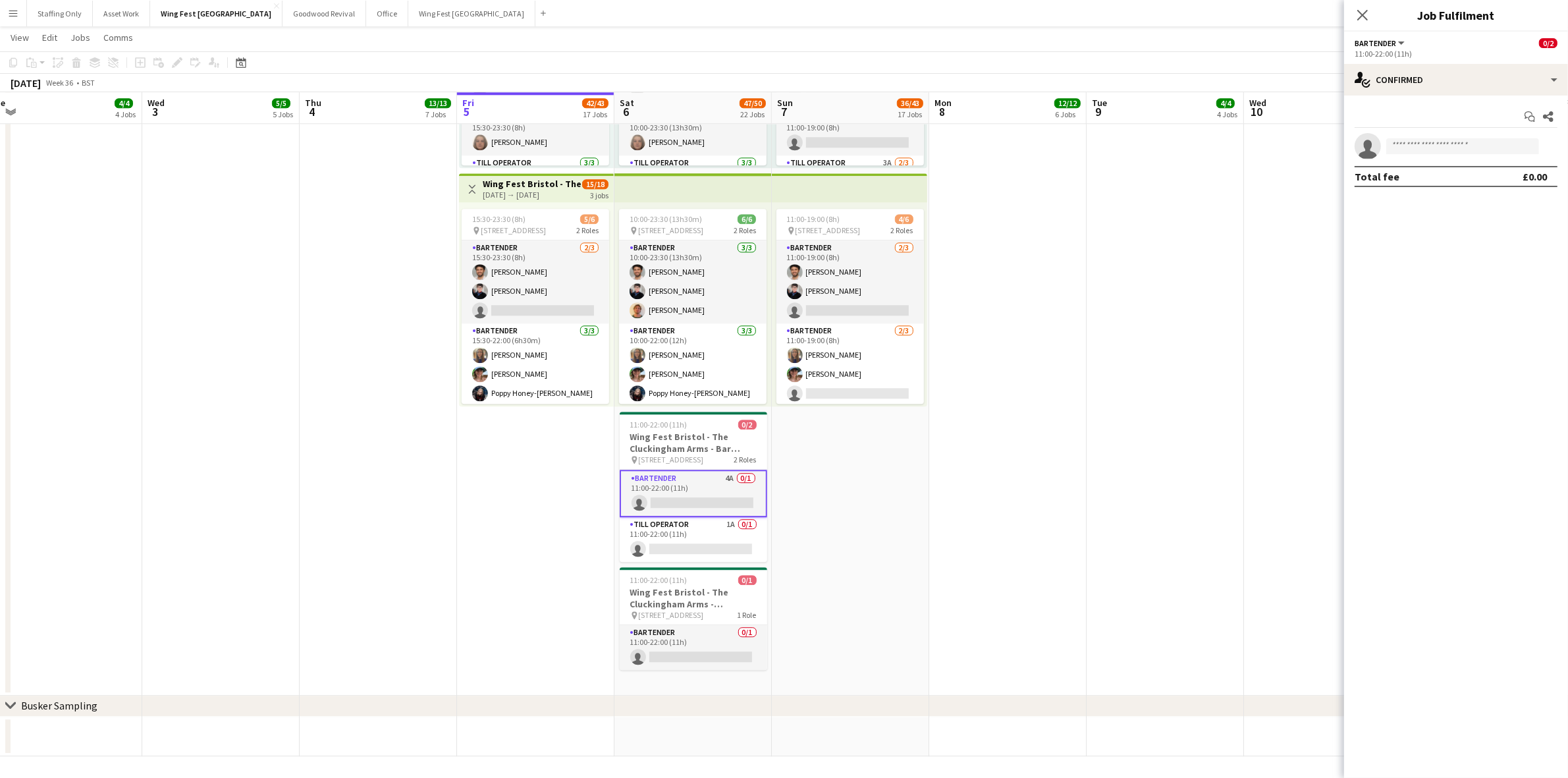
click at [1391, 63] on app-options-switcher "Bartender All roles Bartender 0/2 11:00-22:00 (11h)" at bounding box center [1456, 48] width 224 height 32
click at [1394, 80] on div "single-neutral-actions-check-2 Confirmed" at bounding box center [1456, 80] width 224 height 32
click at [1466, 210] on span "Applicants" at bounding box center [1486, 215] width 42 height 12
click at [694, 517] on app-card-role "Till Operator 1A 0/1 11:00-22:00 (11h) single-neutral-actions" at bounding box center [693, 539] width 147 height 45
click at [1363, 17] on icon "Close pop-in" at bounding box center [1362, 15] width 13 height 13
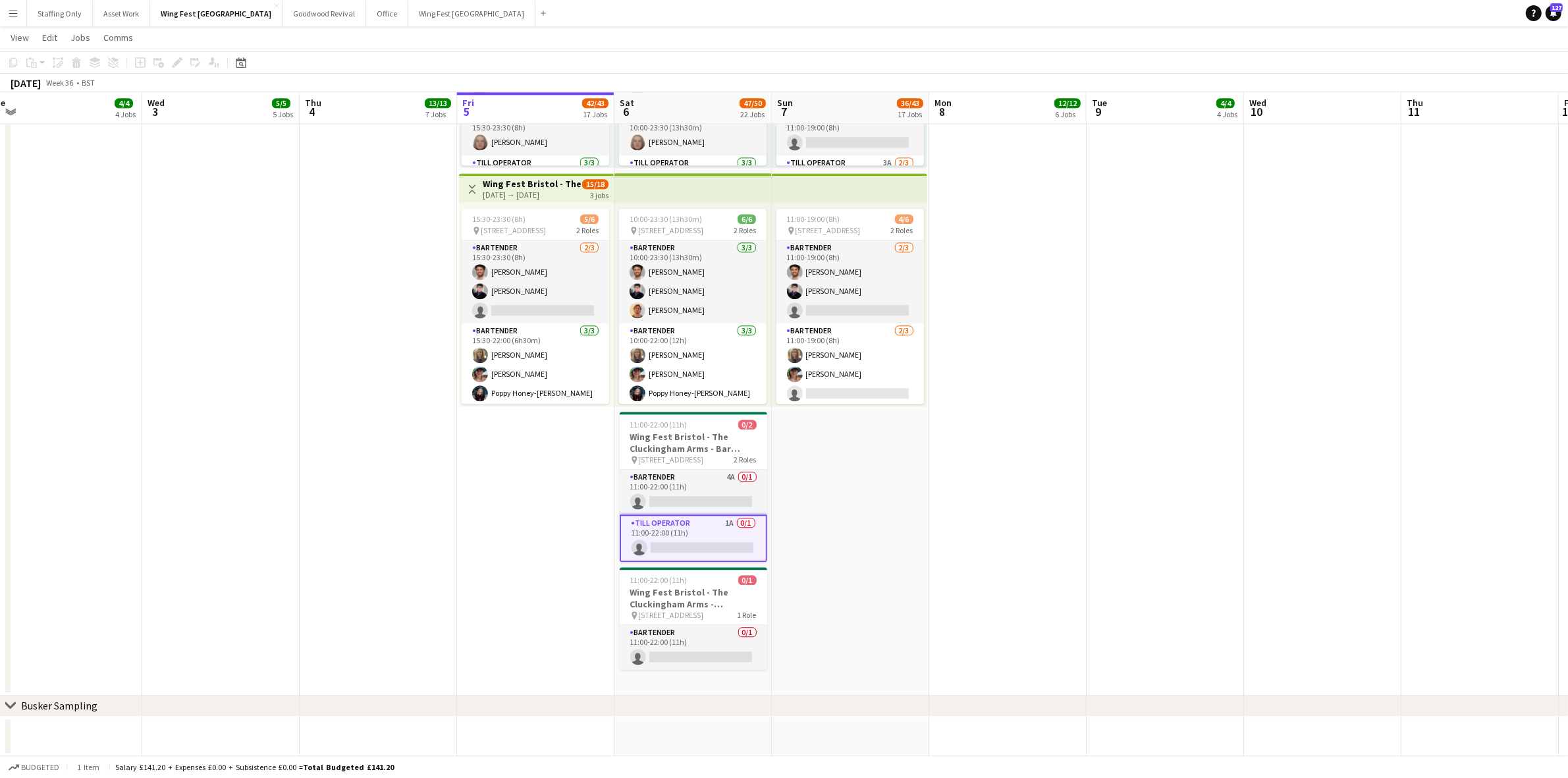
click at [1006, 425] on app-date-cell at bounding box center [1008, 194] width 157 height 1005
